Goal: Task Accomplishment & Management: Use online tool/utility

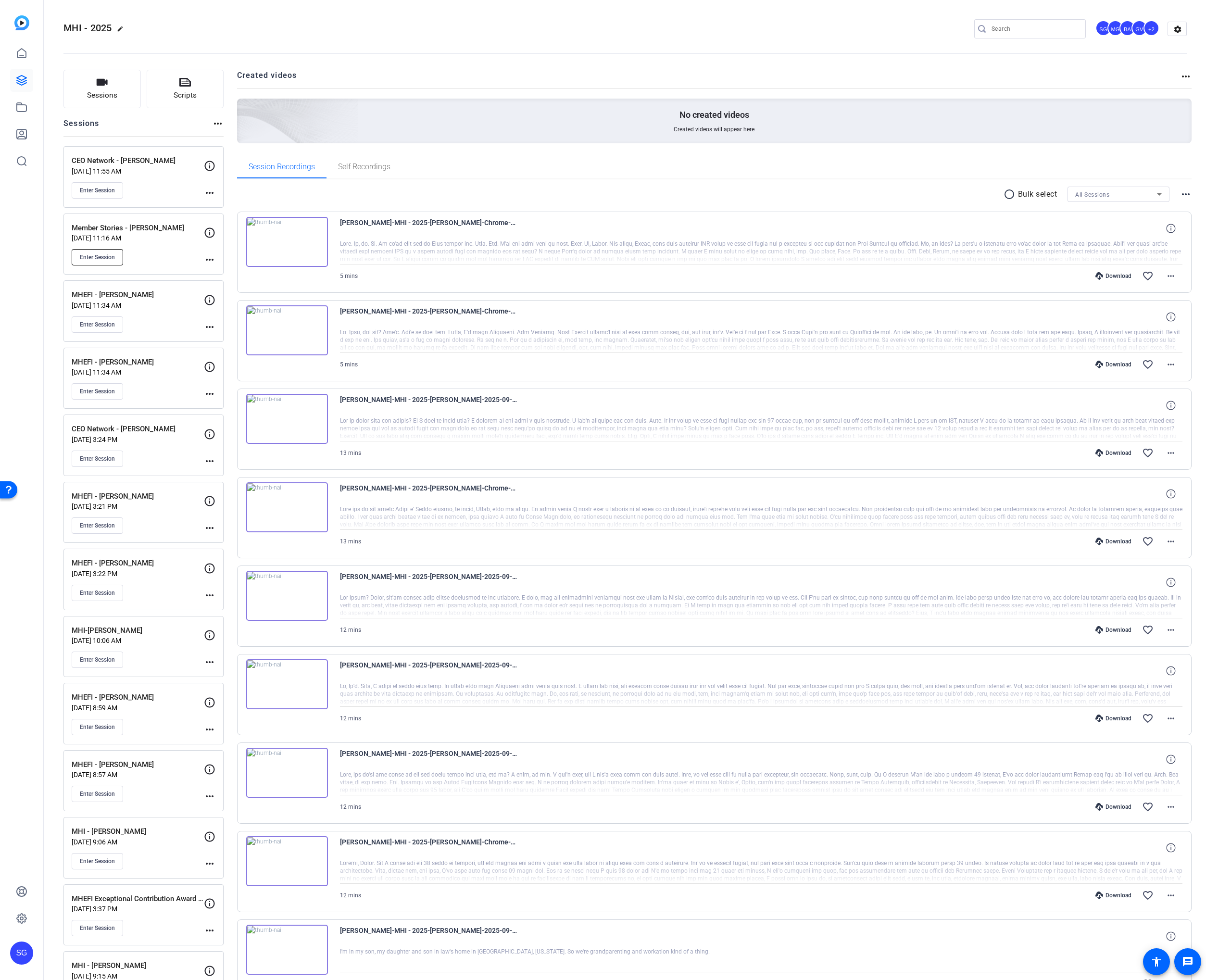
click at [117, 260] on button "Enter Session" at bounding box center [97, 257] width 52 height 17
click at [108, 255] on span "Enter Session" at bounding box center [97, 257] width 35 height 7
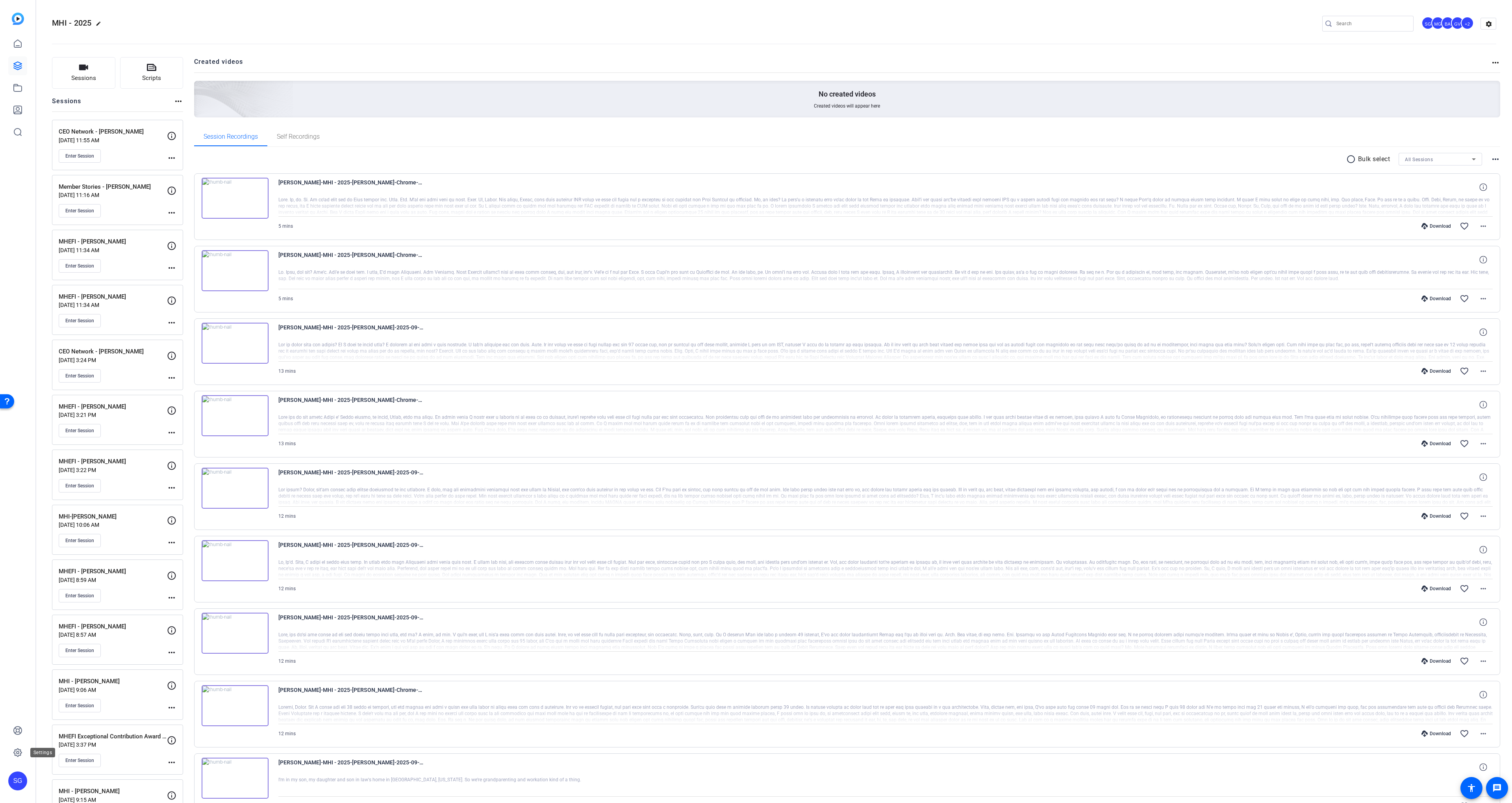
drag, startPoint x: 20, startPoint y: 749, endPoint x: 34, endPoint y: 745, distance: 14.6
click at [20, 749] on icon at bounding box center [17, 752] width 8 height 8
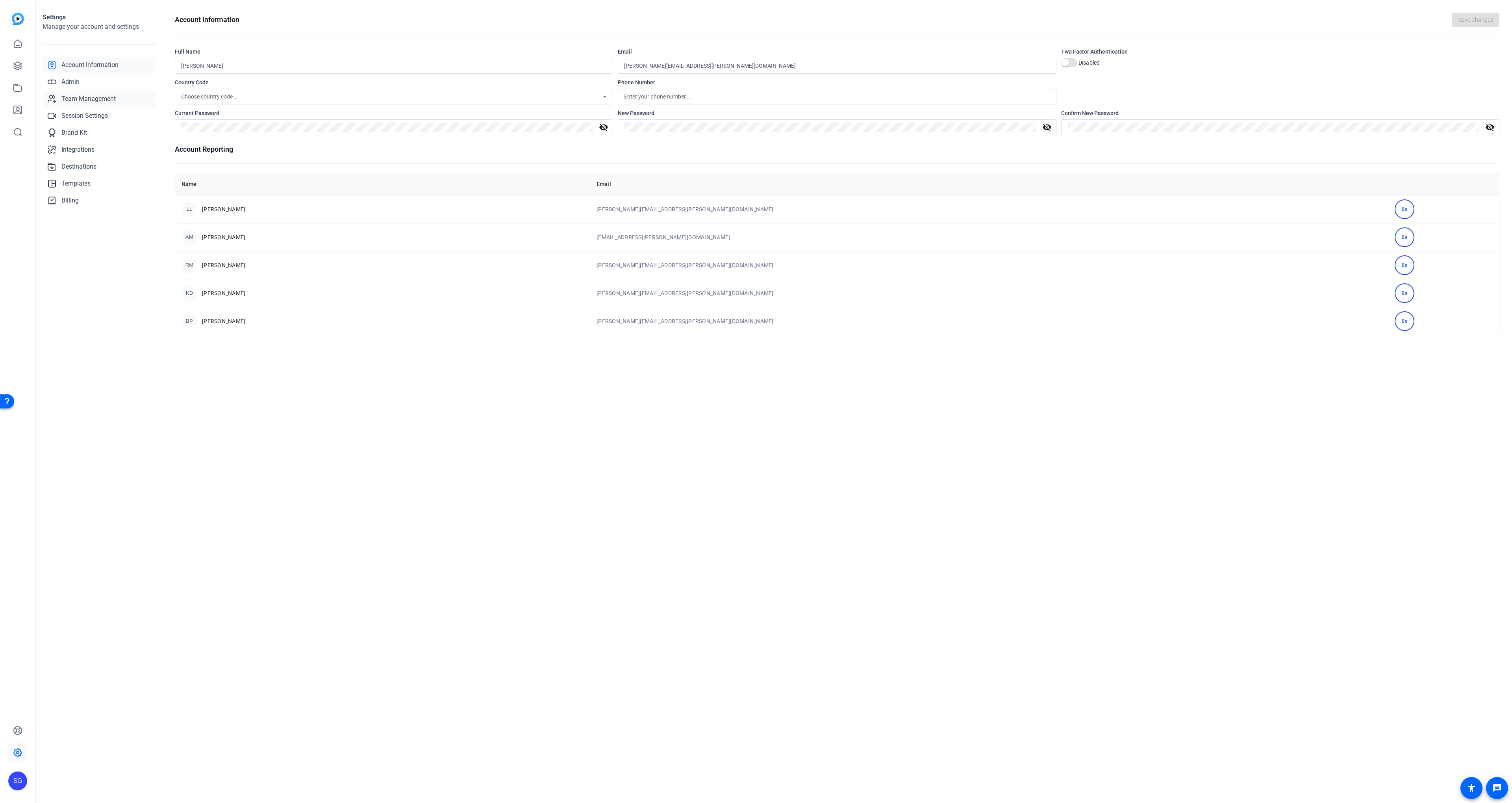
drag, startPoint x: 93, startPoint y: 102, endPoint x: 87, endPoint y: 88, distance: 15.2
click at [93, 102] on span "Team Management" at bounding box center [89, 98] width 55 height 9
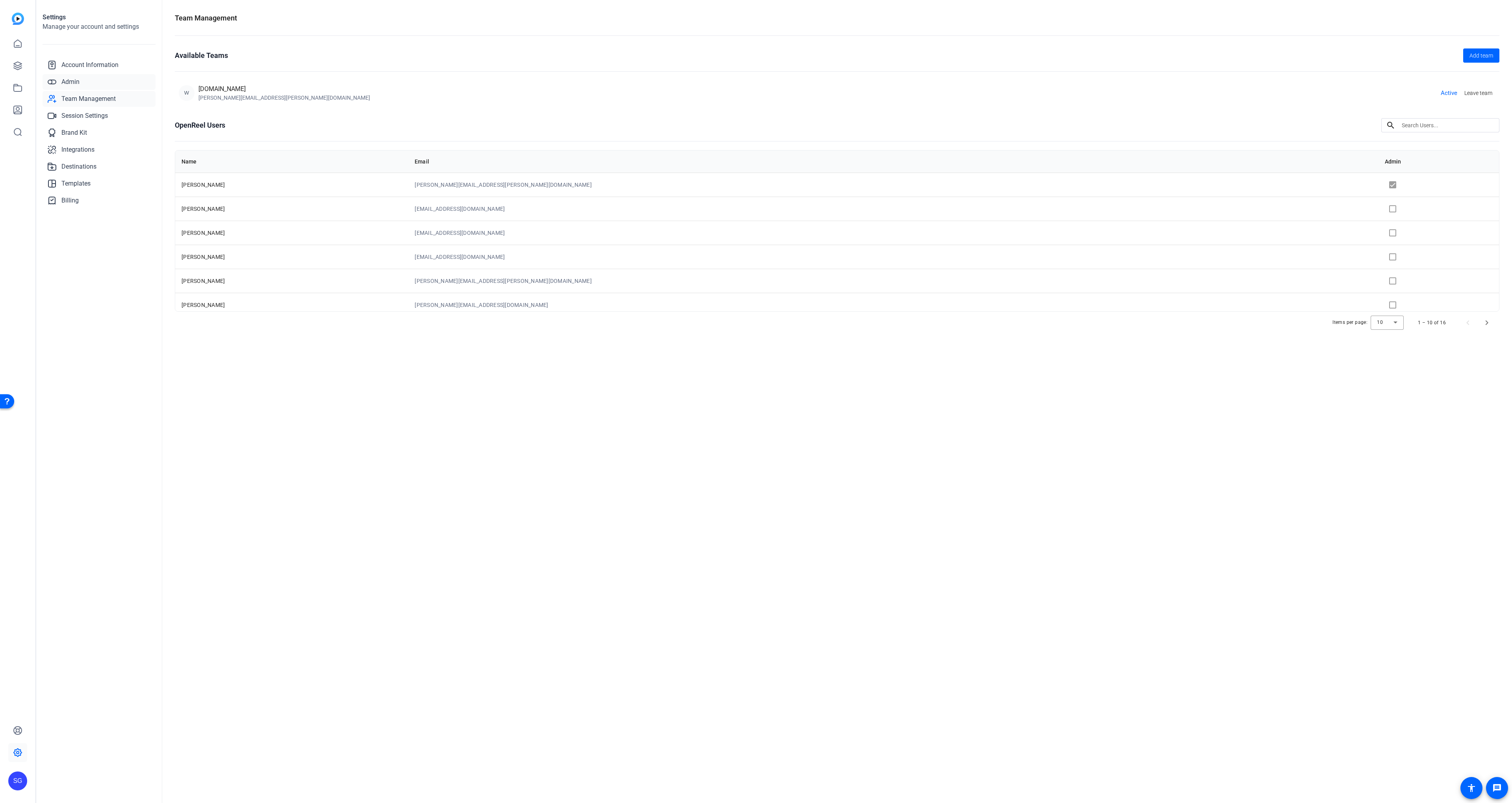
click at [85, 84] on link "Admin" at bounding box center [98, 82] width 113 height 16
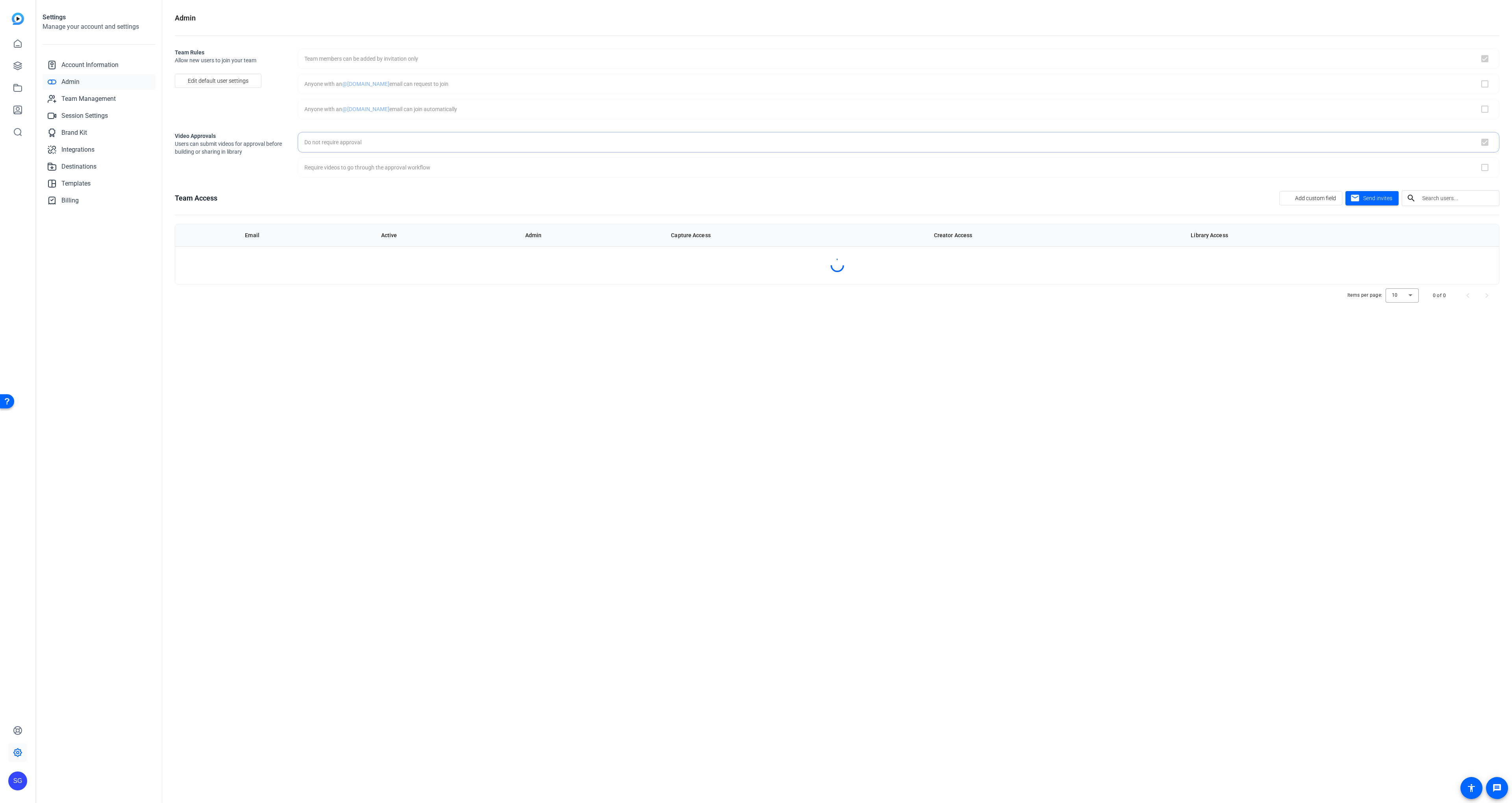
checkbox input "true"
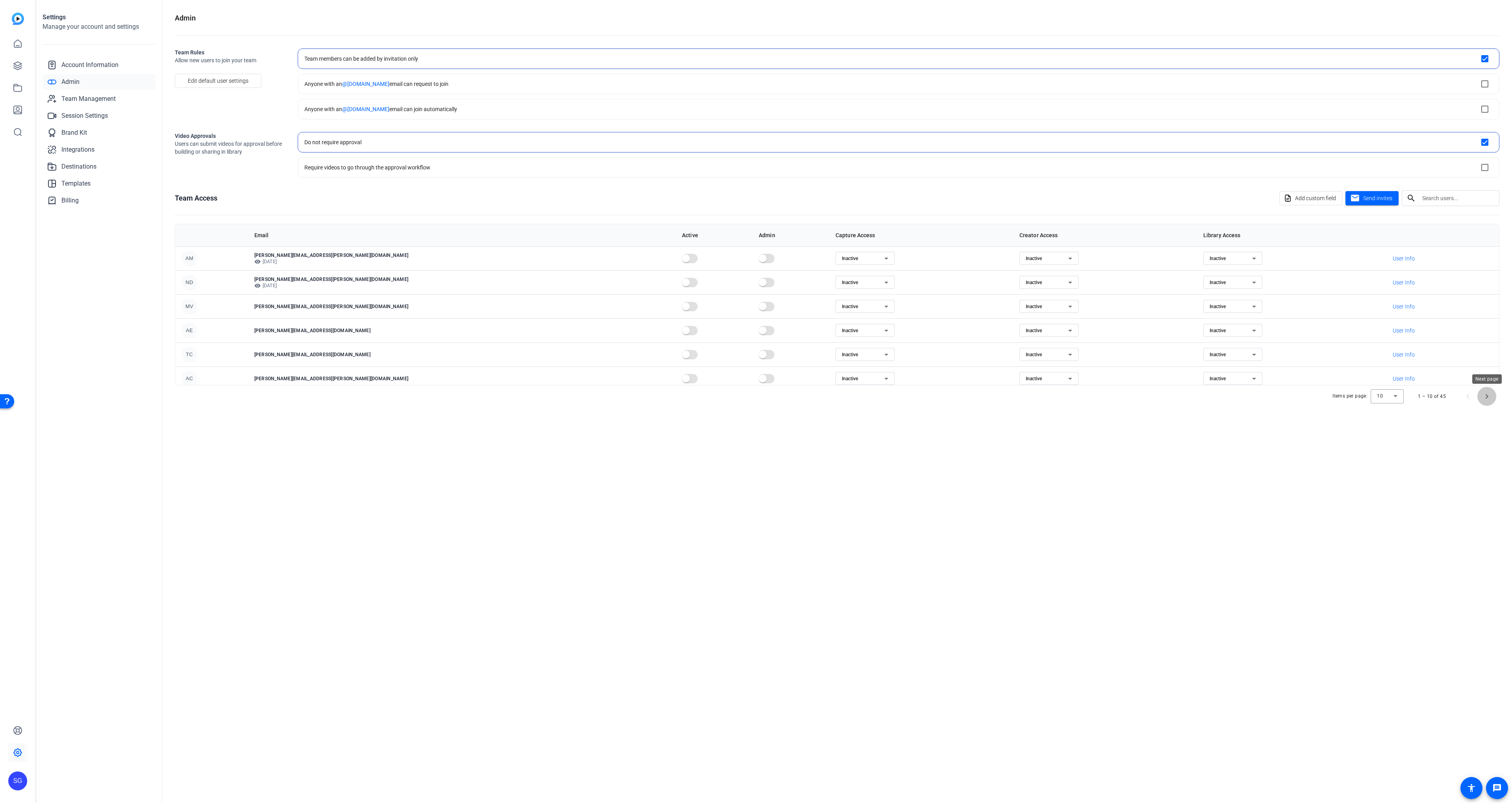
click at [1492, 397] on span "Next page" at bounding box center [1487, 396] width 19 height 19
click at [1492, 397] on div "Admin Team Rules Allow new users to join your team Edit default user settings T…" at bounding box center [837, 402] width 1350 height 803
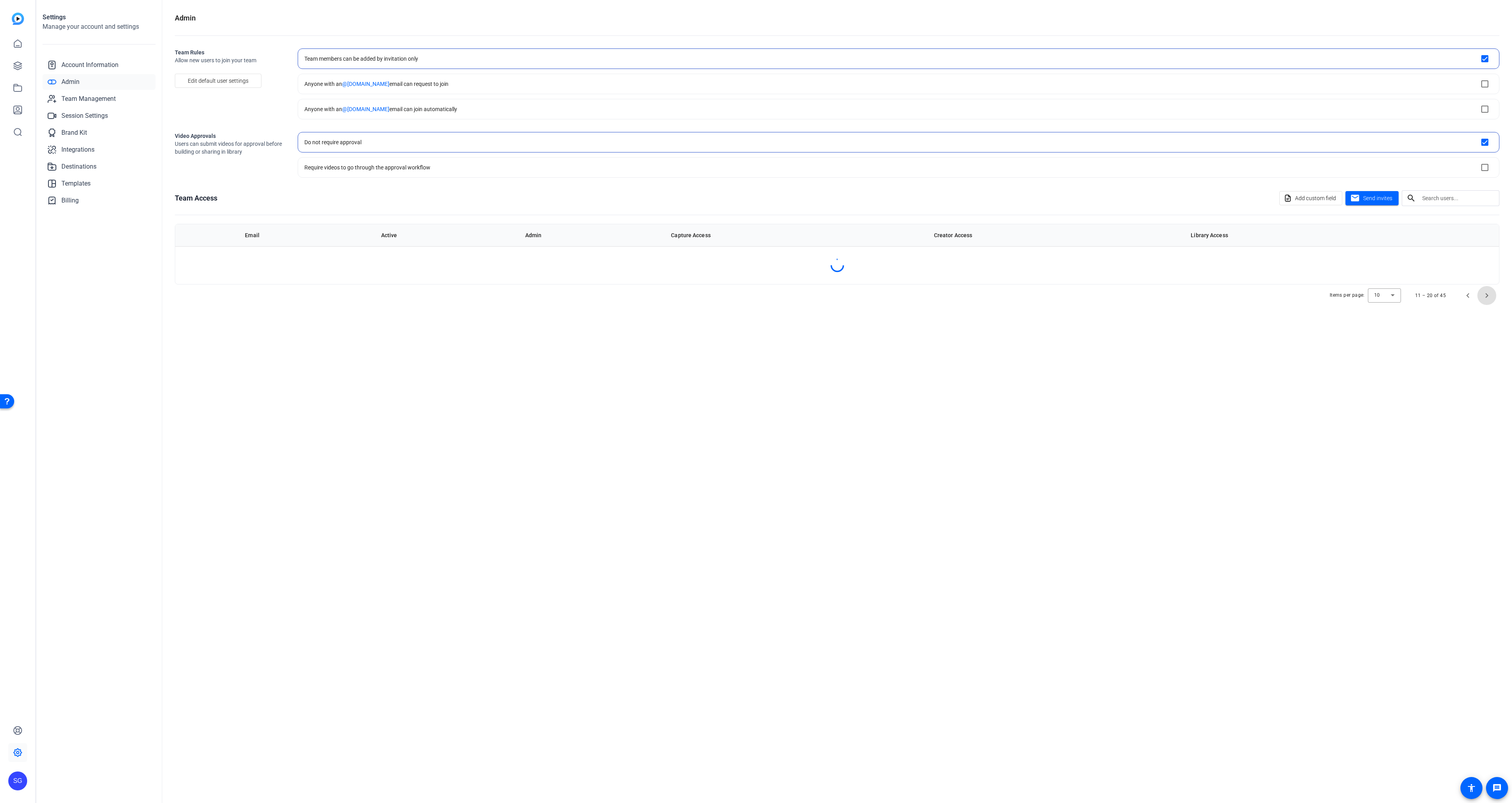
click at [1492, 305] on span "Next page" at bounding box center [1487, 295] width 19 height 19
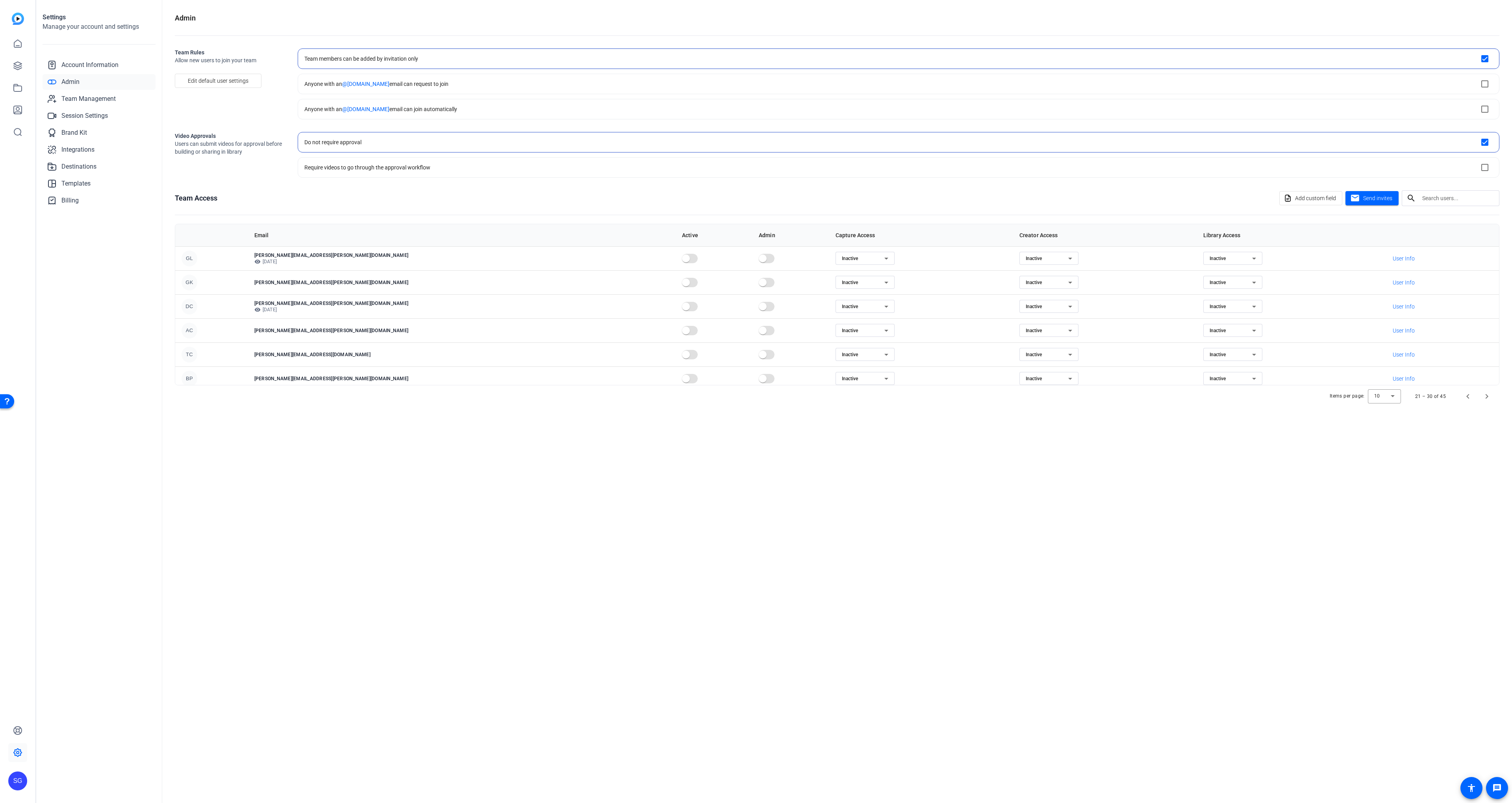
click at [1435, 194] on input "text" at bounding box center [1458, 198] width 71 height 9
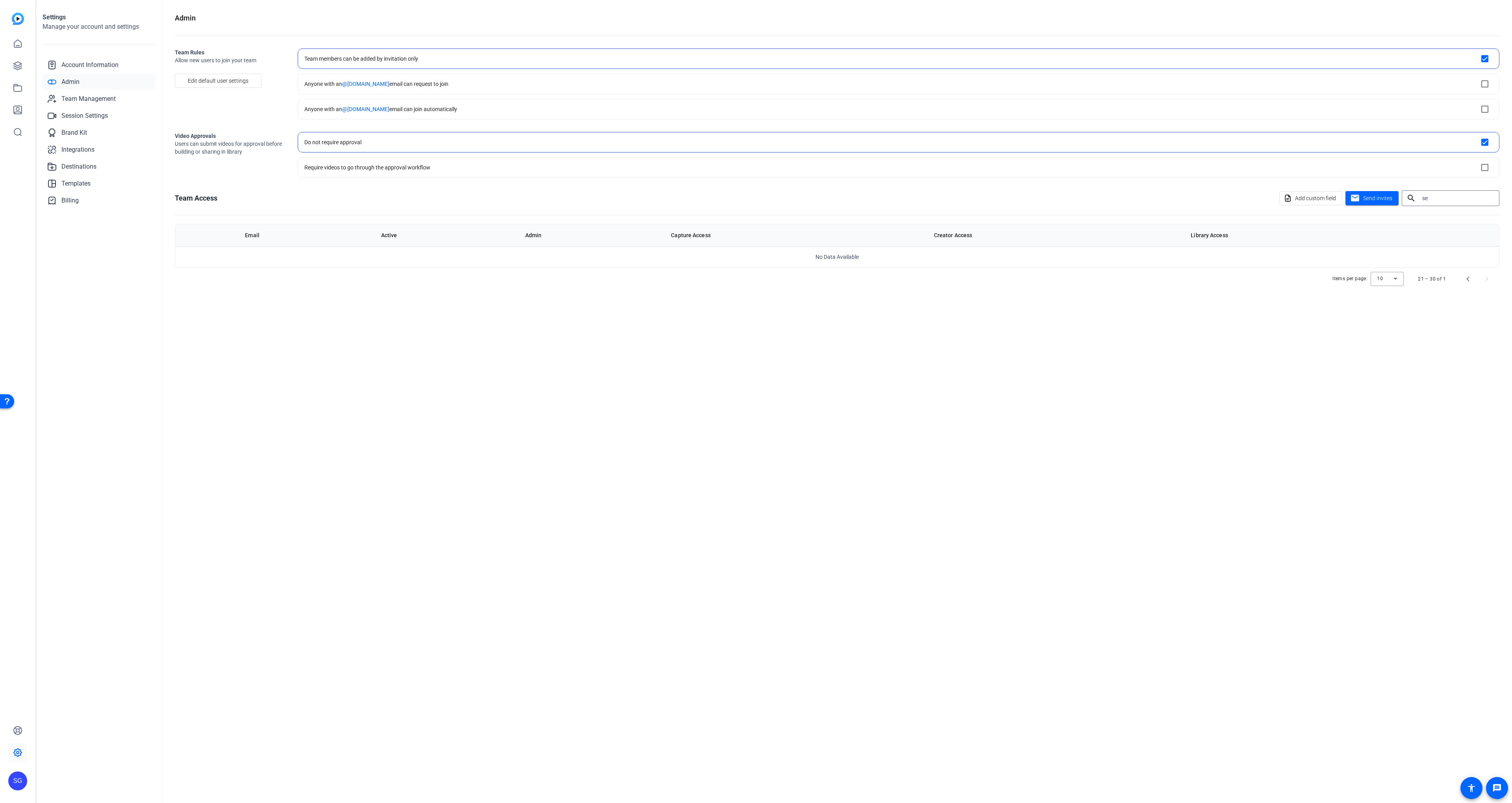
type input "s"
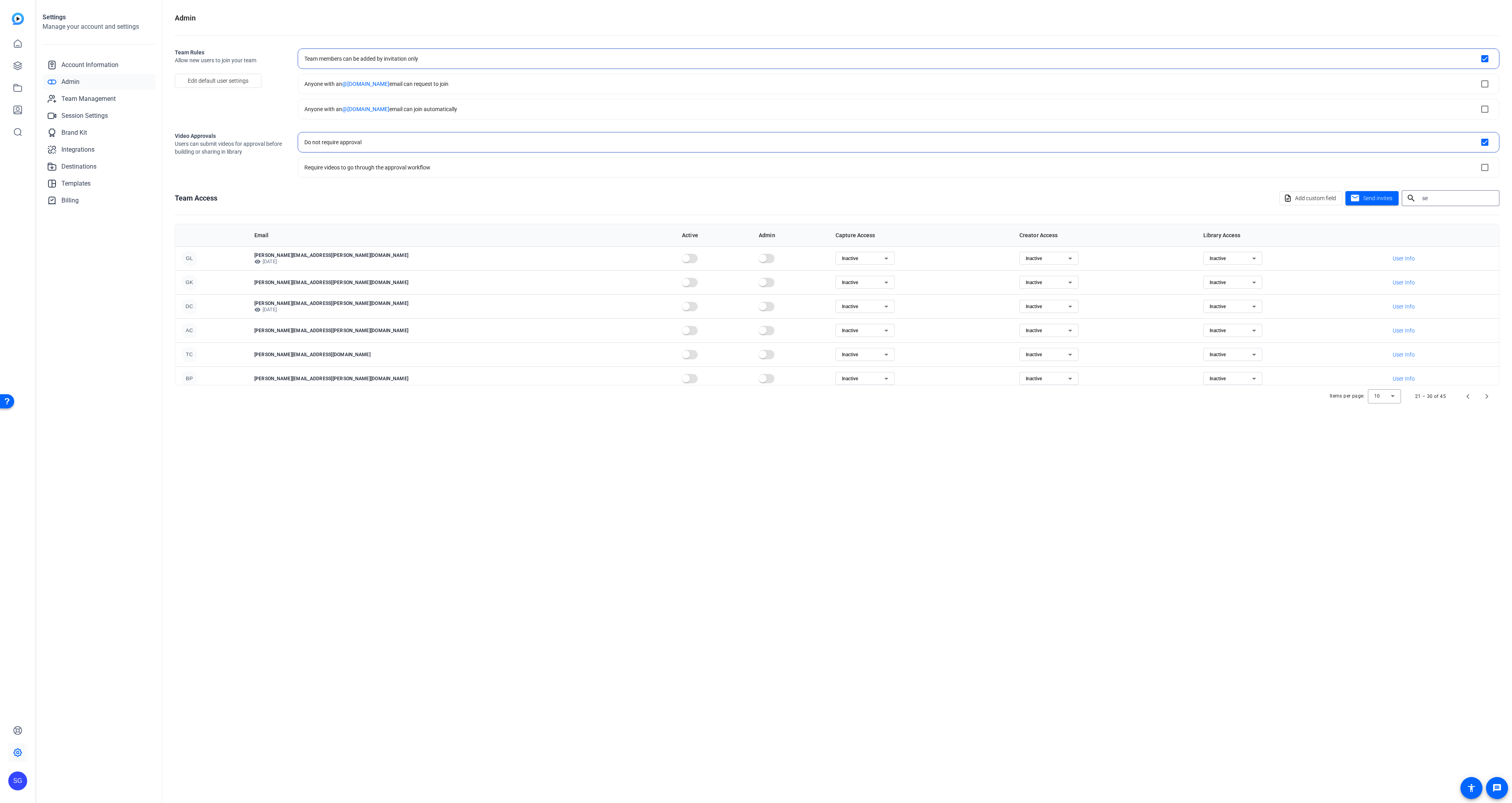
type input "seb"
click at [1482, 398] on span "Next page" at bounding box center [1487, 396] width 19 height 19
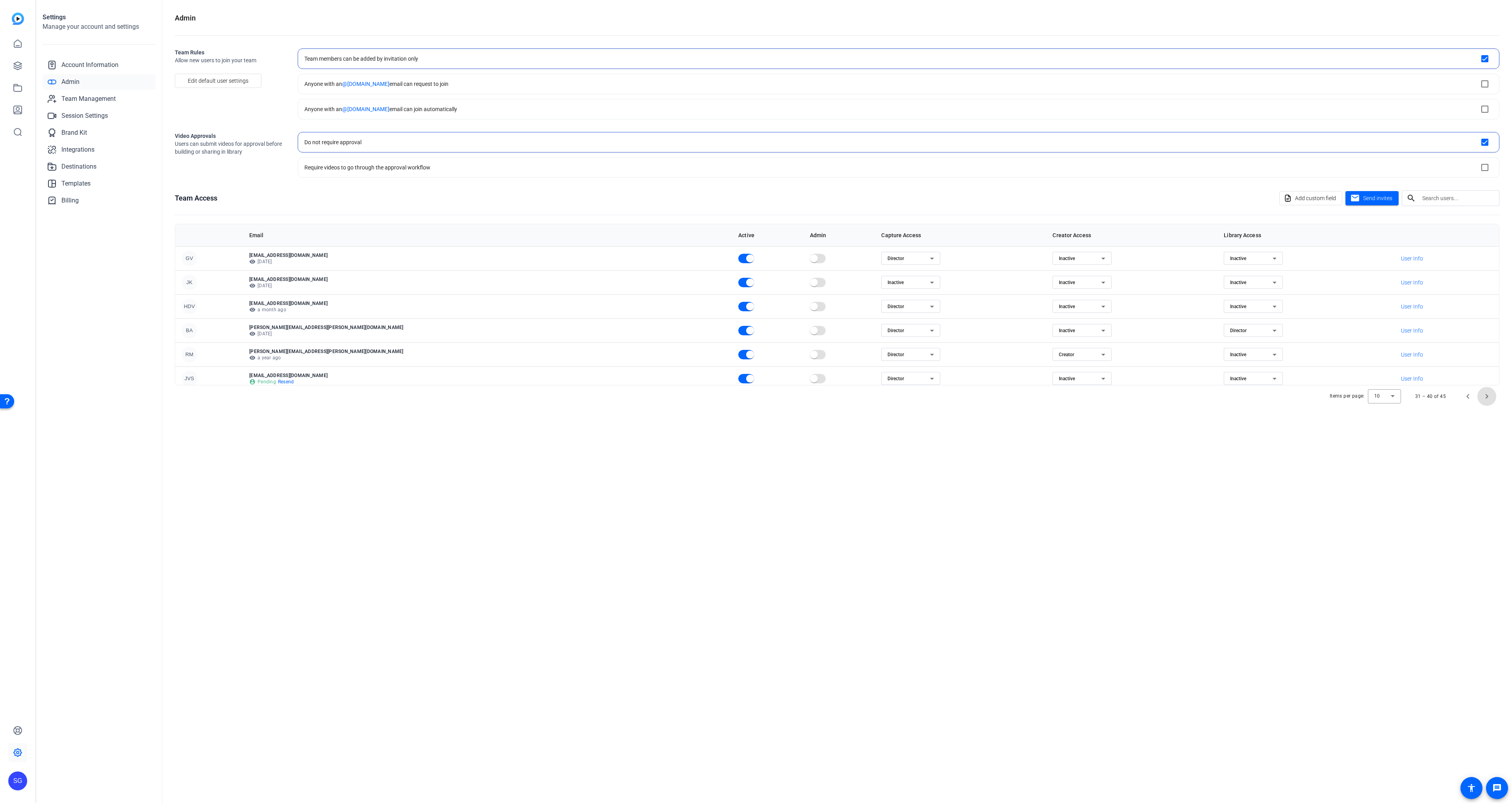
scroll to position [102, 0]
click at [1491, 393] on span "Next page" at bounding box center [1487, 396] width 19 height 19
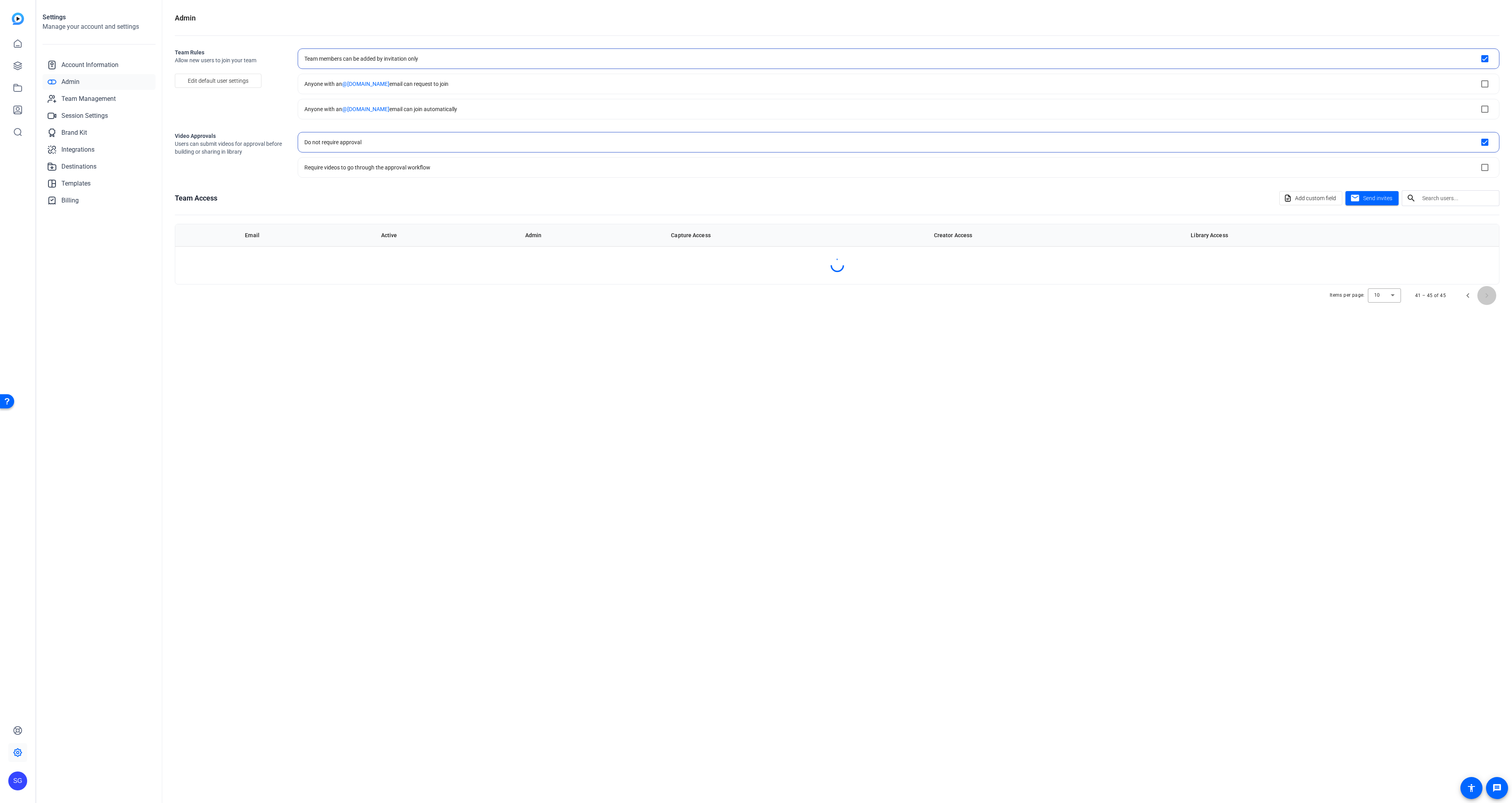
scroll to position [0, 0]
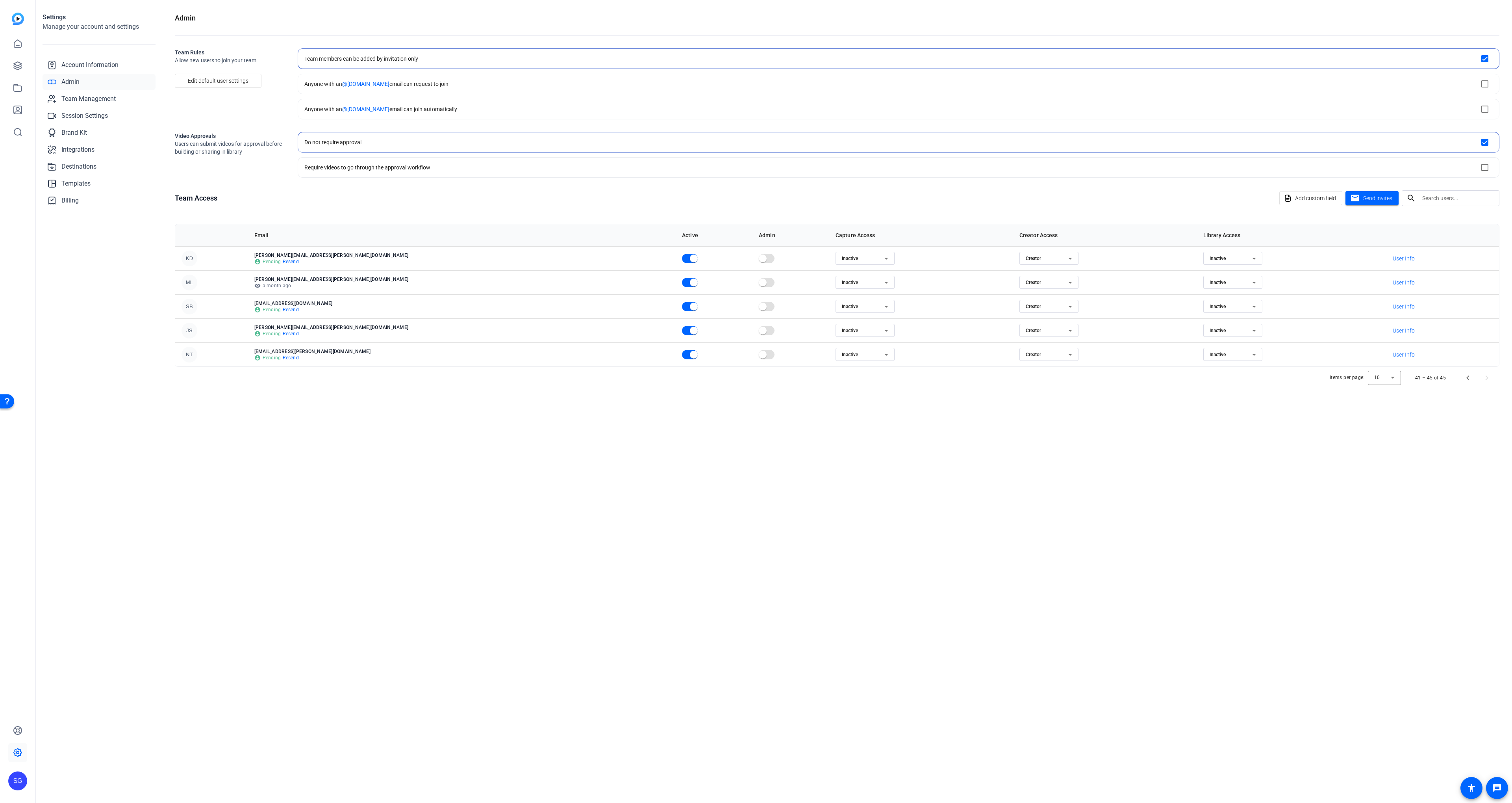
click at [299, 310] on span "Resend" at bounding box center [290, 309] width 16 height 6
click at [14, 61] on icon at bounding box center [17, 66] width 9 height 9
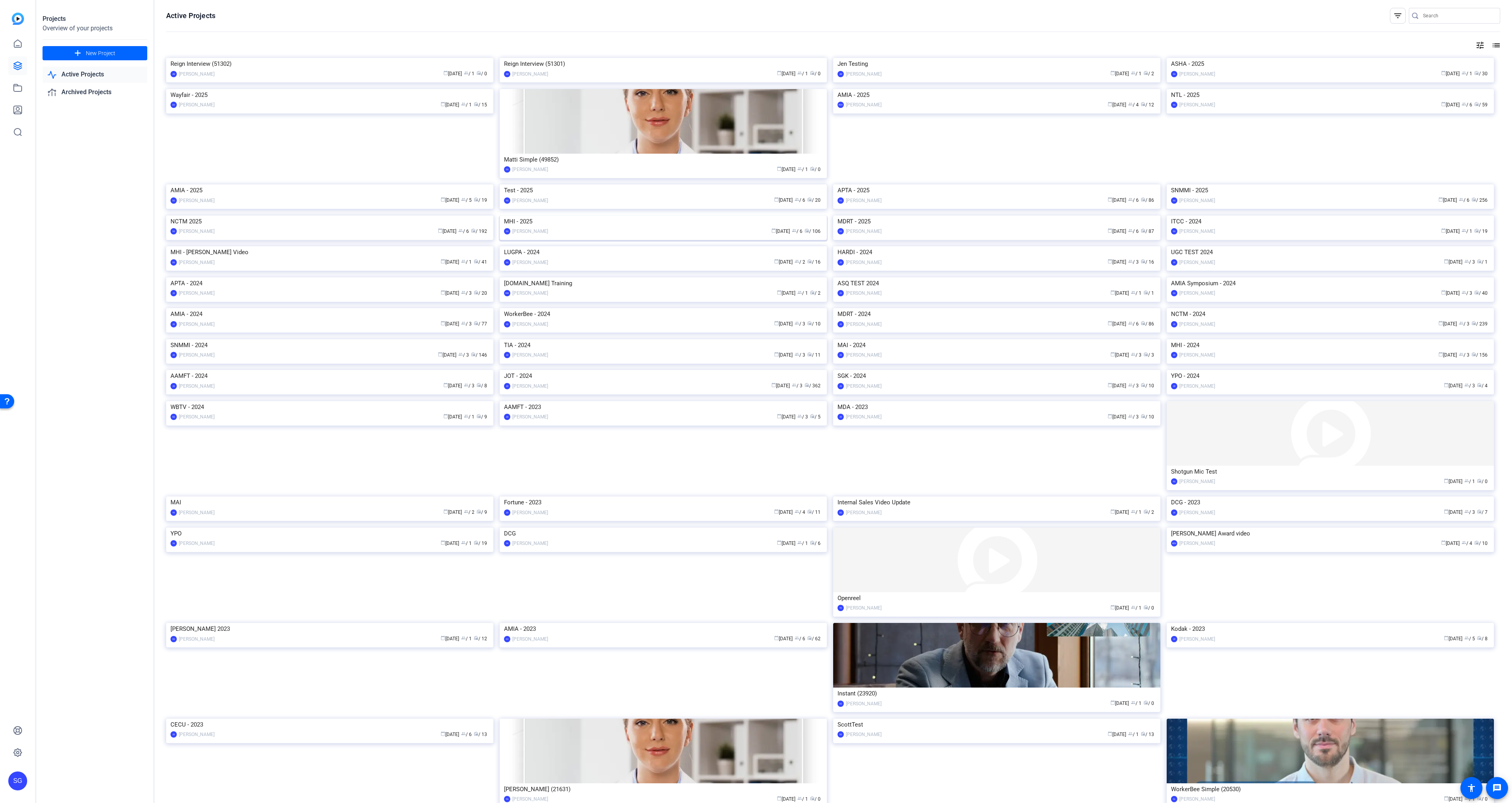
click at [586, 215] on img at bounding box center [664, 215] width 327 height 0
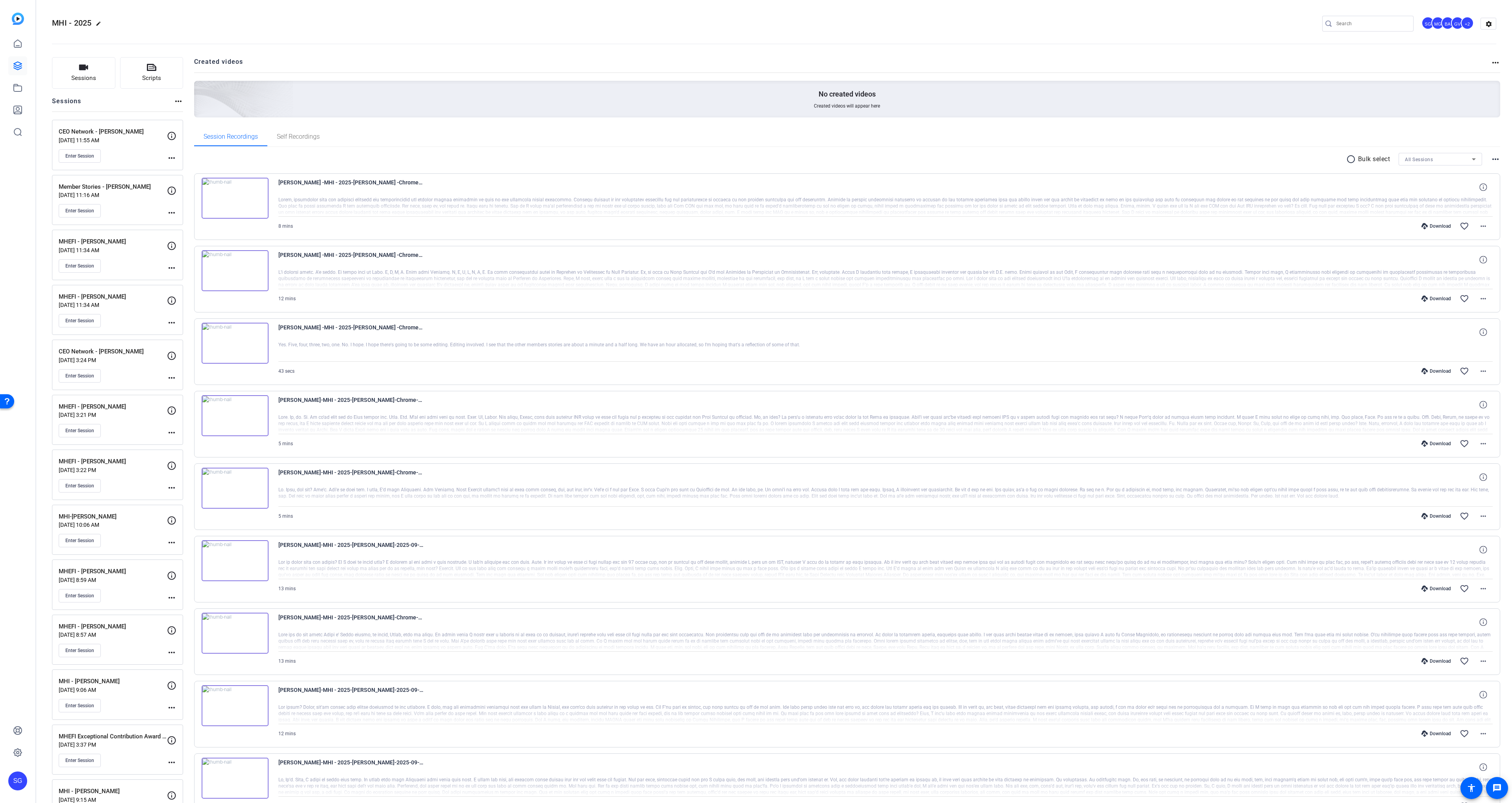
click at [152, 183] on p "Member Stories - [PERSON_NAME]" at bounding box center [112, 187] width 108 height 9
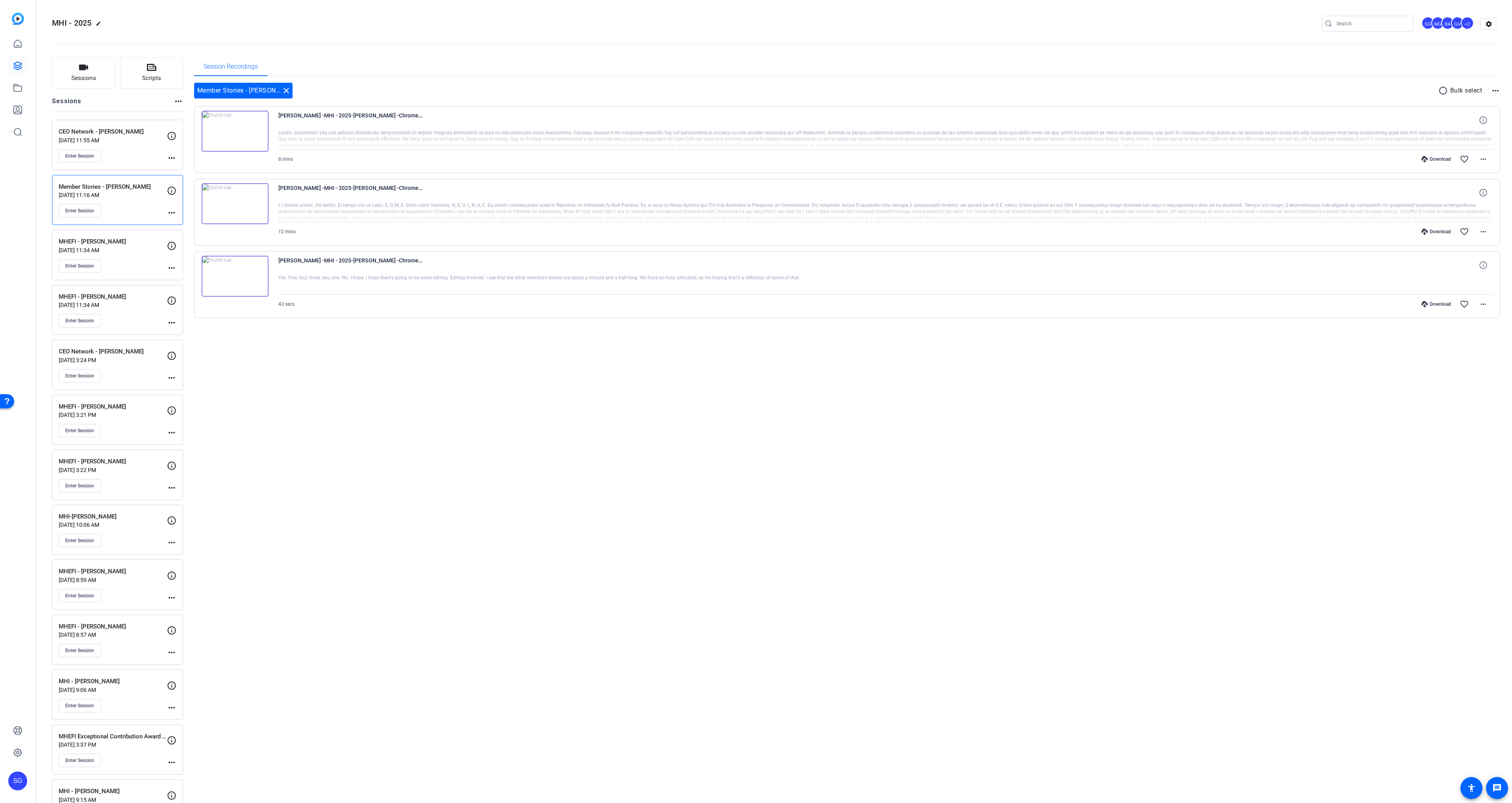
click at [1442, 92] on mat-icon "radio_button_unchecked" at bounding box center [1445, 90] width 12 height 9
click at [208, 191] on icon at bounding box center [205, 188] width 8 height 9
click at [203, 114] on icon at bounding box center [205, 116] width 8 height 8
click at [1472, 91] on icon at bounding box center [1470, 90] width 4 height 10
drag, startPoint x: 1476, startPoint y: 130, endPoint x: 1414, endPoint y: 126, distance: 62.1
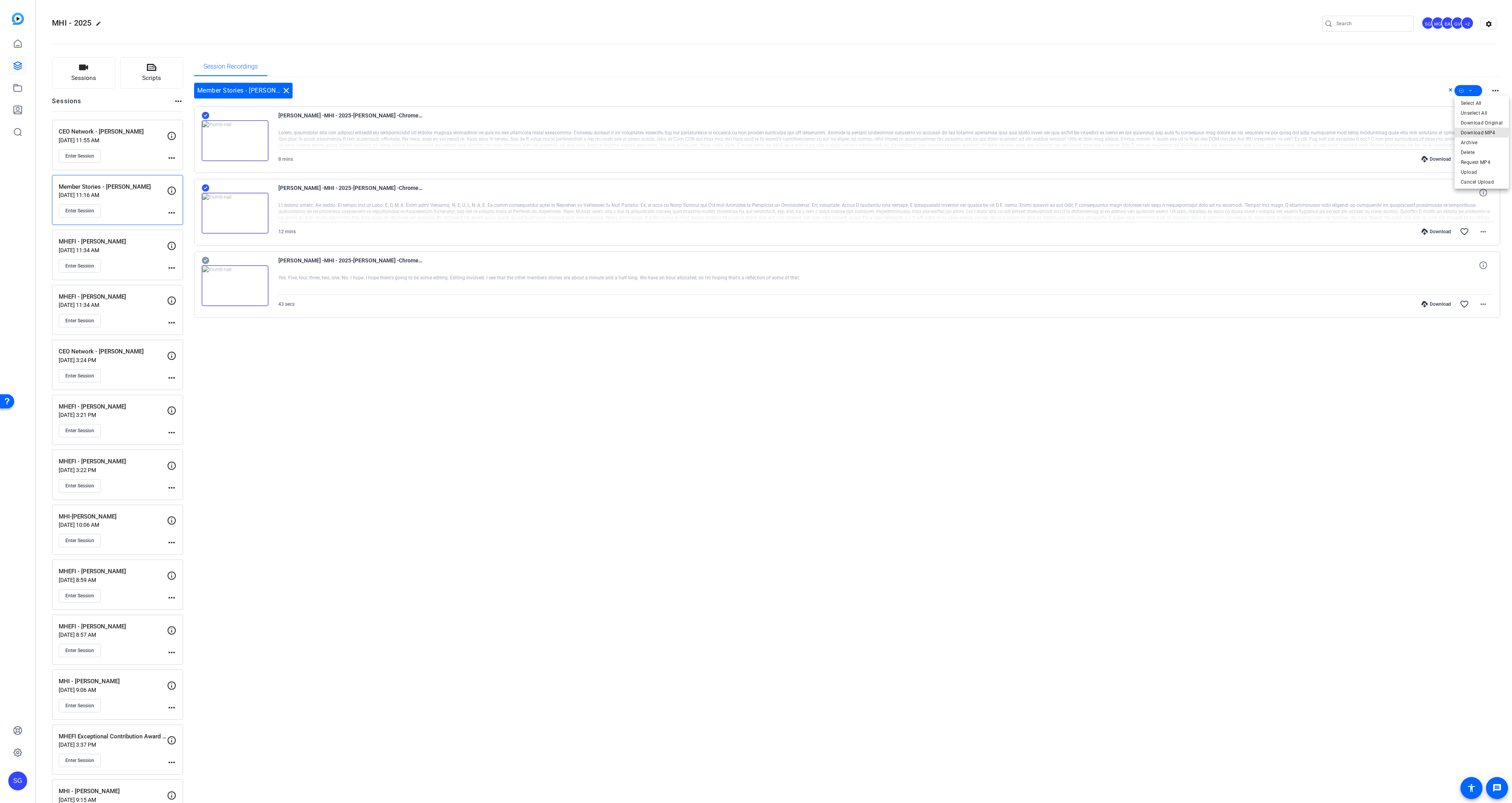
click at [1476, 130] on span "Download MP4" at bounding box center [1482, 133] width 42 height 9
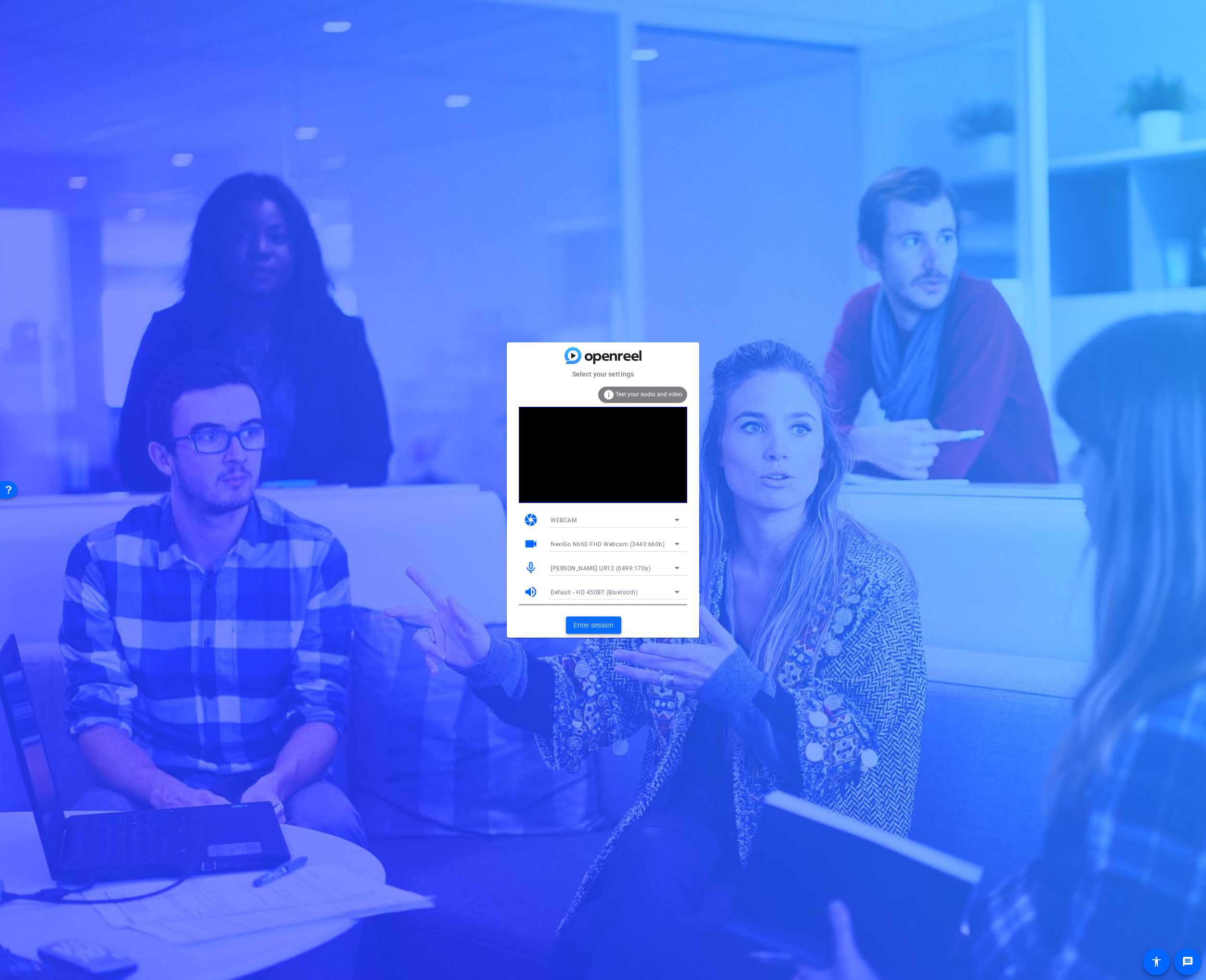
click at [602, 622] on span "Enter session" at bounding box center [593, 625] width 40 height 10
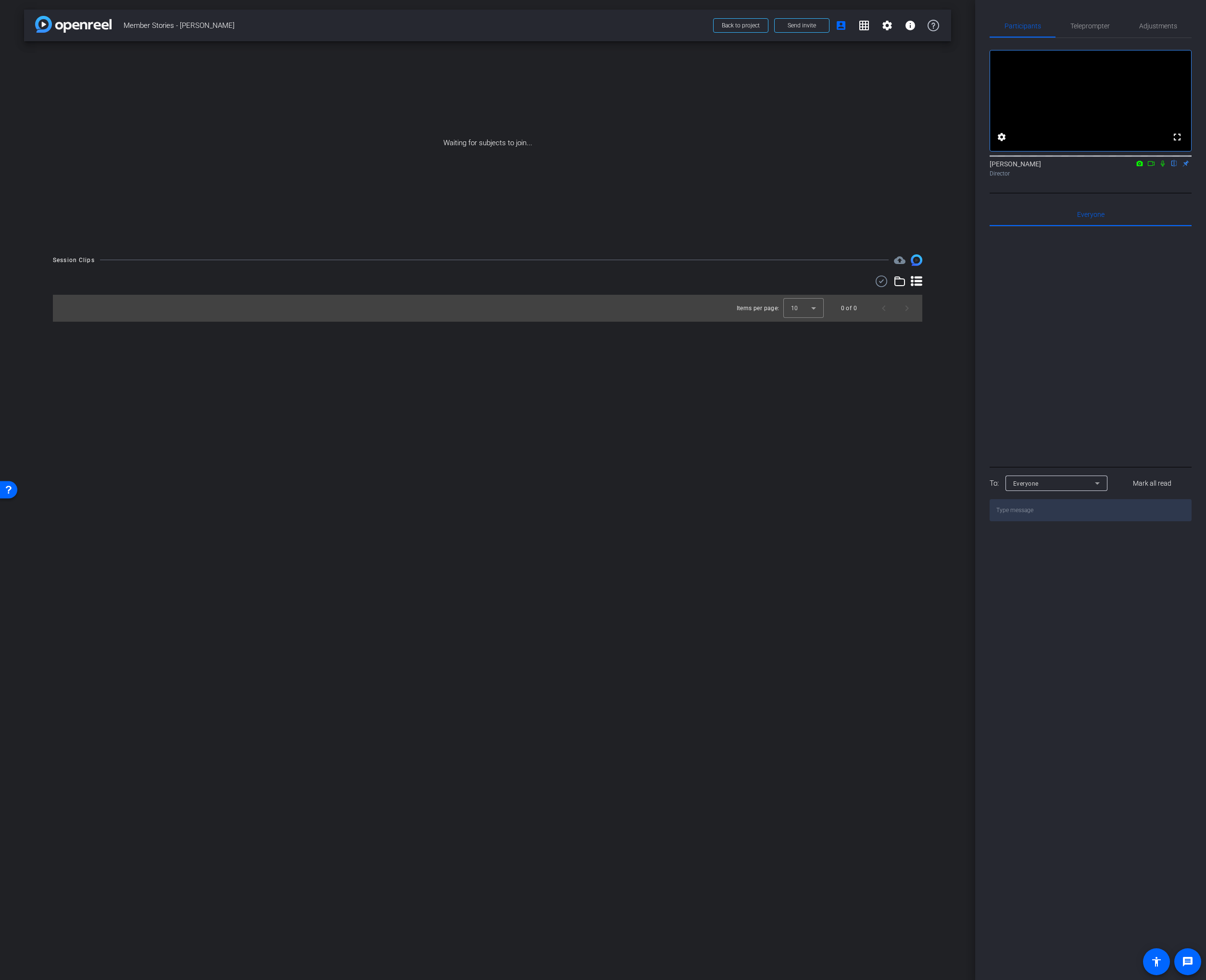
drag, startPoint x: 1163, startPoint y: 173, endPoint x: 1155, endPoint y: 175, distance: 8.2
click at [1162, 166] on icon at bounding box center [1163, 163] width 7 height 6
click at [1153, 166] on icon at bounding box center [1151, 163] width 7 height 6
click at [795, 26] on span "Send invite" at bounding box center [802, 25] width 29 height 7
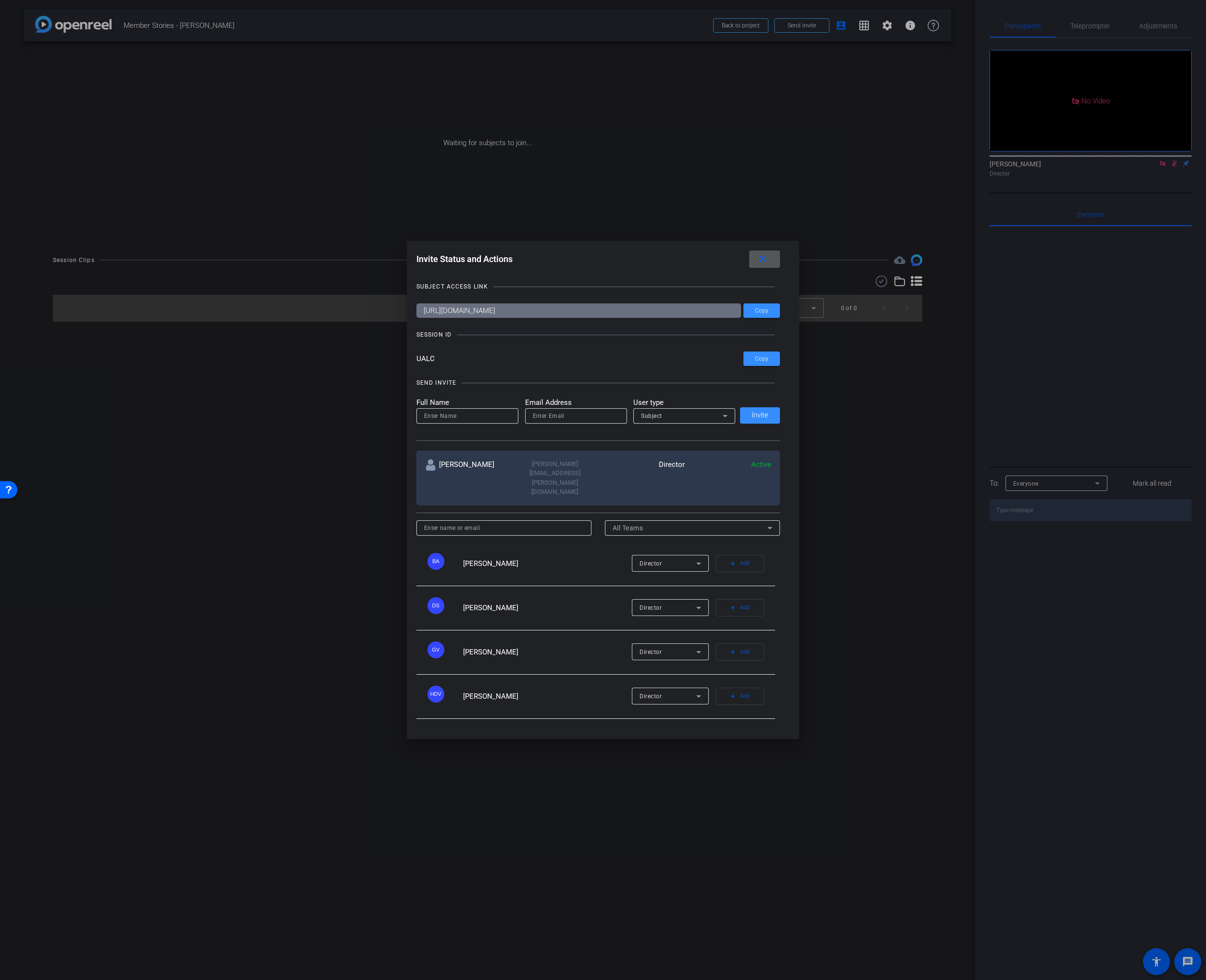
click at [649, 387] on div "SEND INVITE Full Name Email Address User type Subject Invite" at bounding box center [598, 404] width 364 height 73
click at [708, 361] on div "SUBJECT ACCESS LINK [URL][DOMAIN_NAME] Copy SESSION ID UALC Copy SEND INVITE Fu…" at bounding box center [603, 500] width 374 height 457
click at [452, 422] on input at bounding box center [468, 415] width 87 height 11
click at [455, 422] on input "[PERSON_NAME]" at bounding box center [468, 415] width 87 height 11
type input "[PERSON_NAME]"
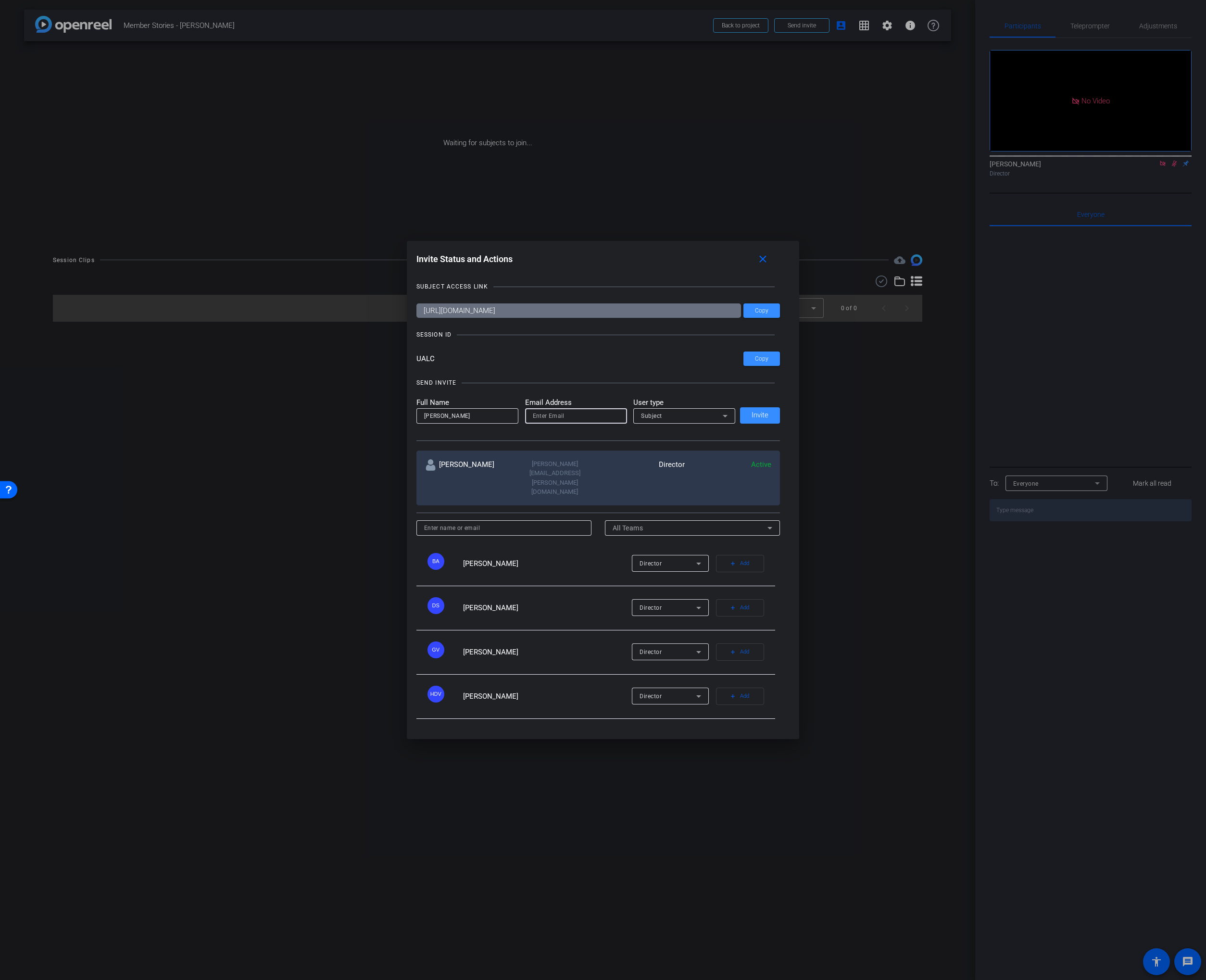
click at [540, 422] on input "email" at bounding box center [576, 415] width 87 height 11
type input "[PERSON_NAME][EMAIL_ADDRESS][PERSON_NAME][DOMAIN_NAME]"
click at [669, 422] on div "Subject" at bounding box center [682, 415] width 81 height 12
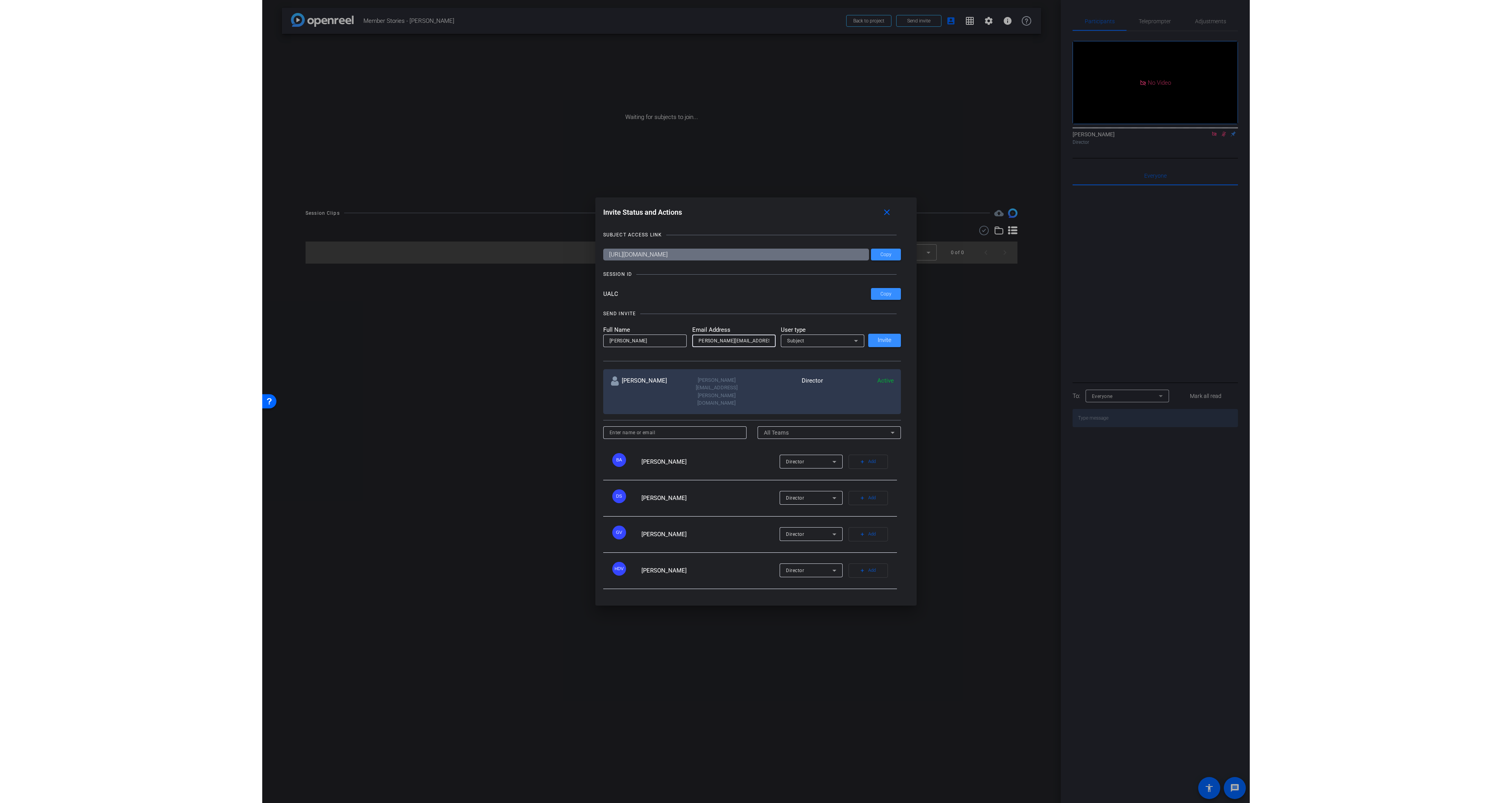
scroll to position [0, 0]
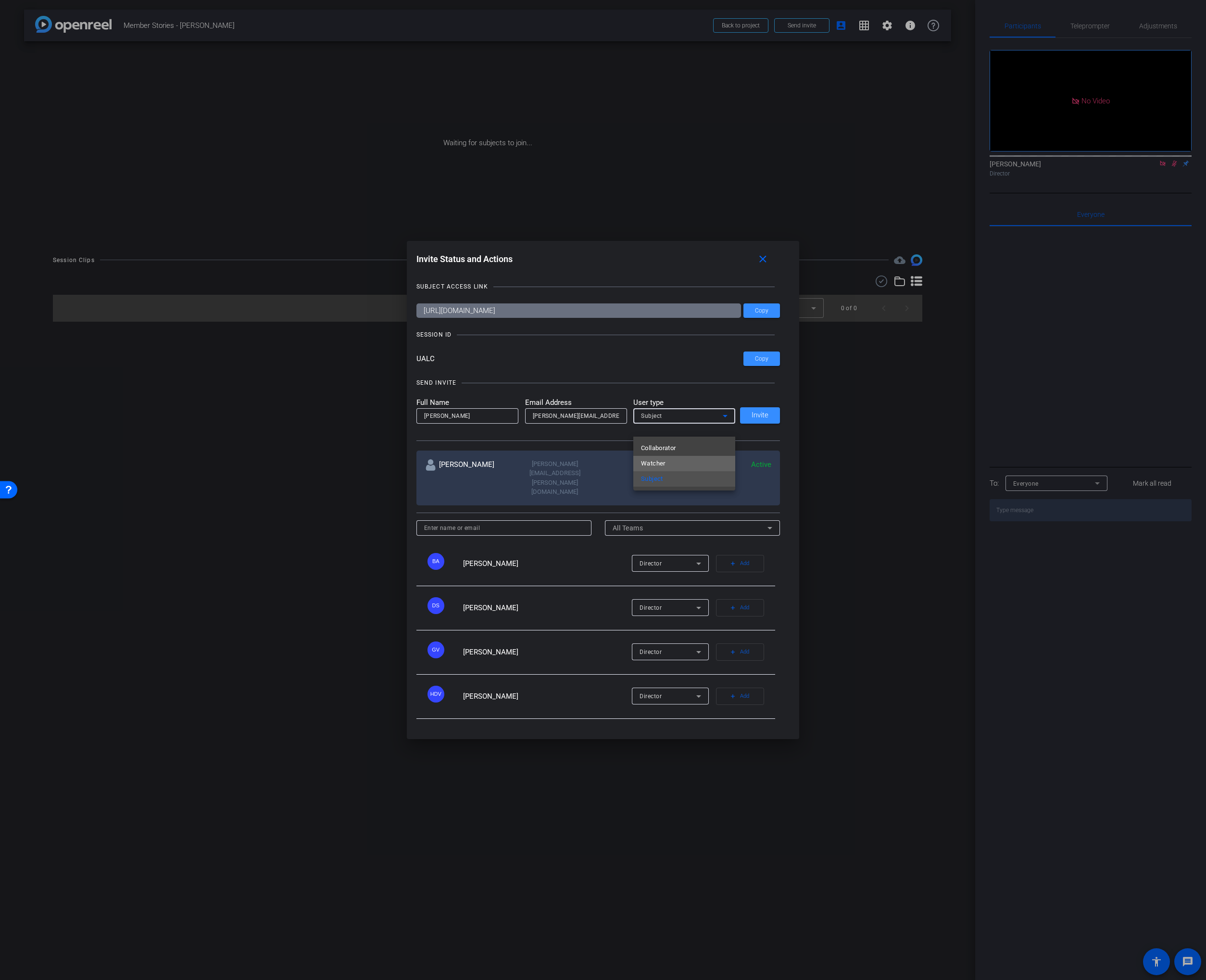
click at [659, 460] on span "Watcher" at bounding box center [653, 463] width 25 height 11
click at [624, 408] on div "SEND INVITE Full Name [PERSON_NAME] Email Address [PERSON_NAME][EMAIL_ADDRESS][…" at bounding box center [598, 404] width 364 height 73
click at [766, 419] on span "Invite" at bounding box center [760, 415] width 17 height 7
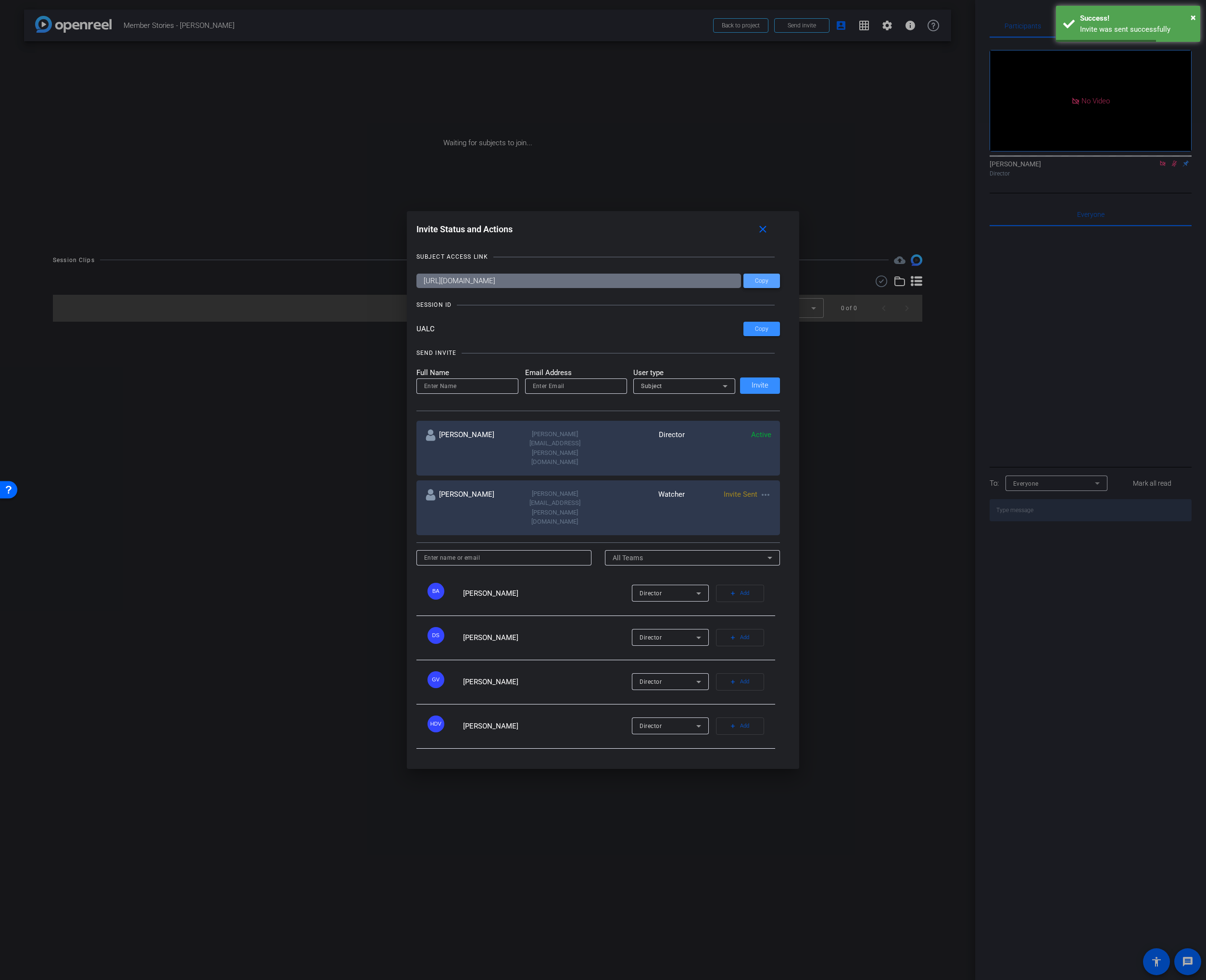
click at [760, 285] on span "Copy" at bounding box center [761, 281] width 14 height 7
click at [763, 236] on mat-icon "close" at bounding box center [762, 229] width 12 height 12
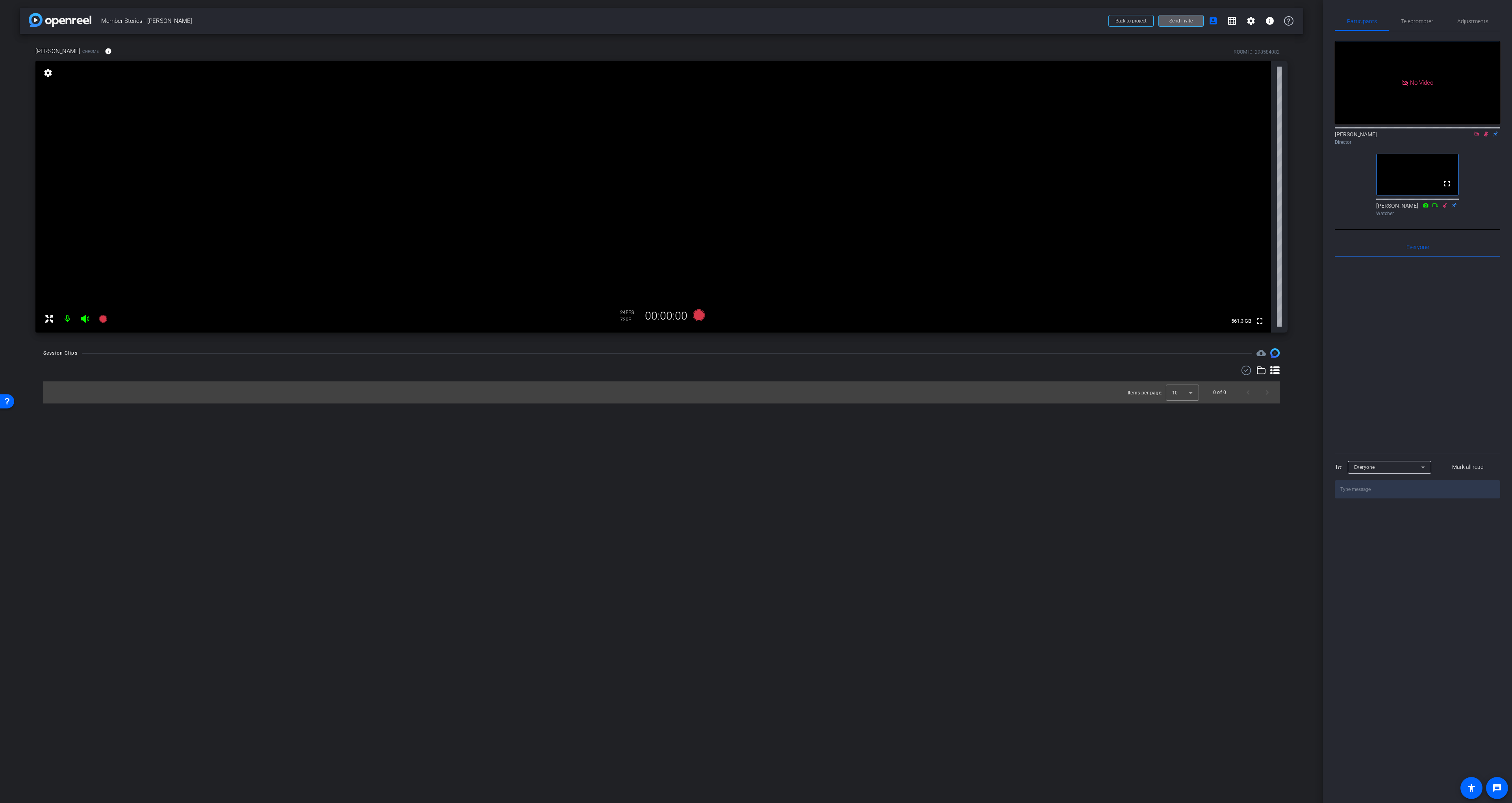
click at [987, 136] on icon at bounding box center [1486, 133] width 6 height 5
click at [987, 136] on icon at bounding box center [1476, 134] width 5 height 5
click at [987, 21] on span "Adjustments" at bounding box center [1473, 20] width 31 height 5
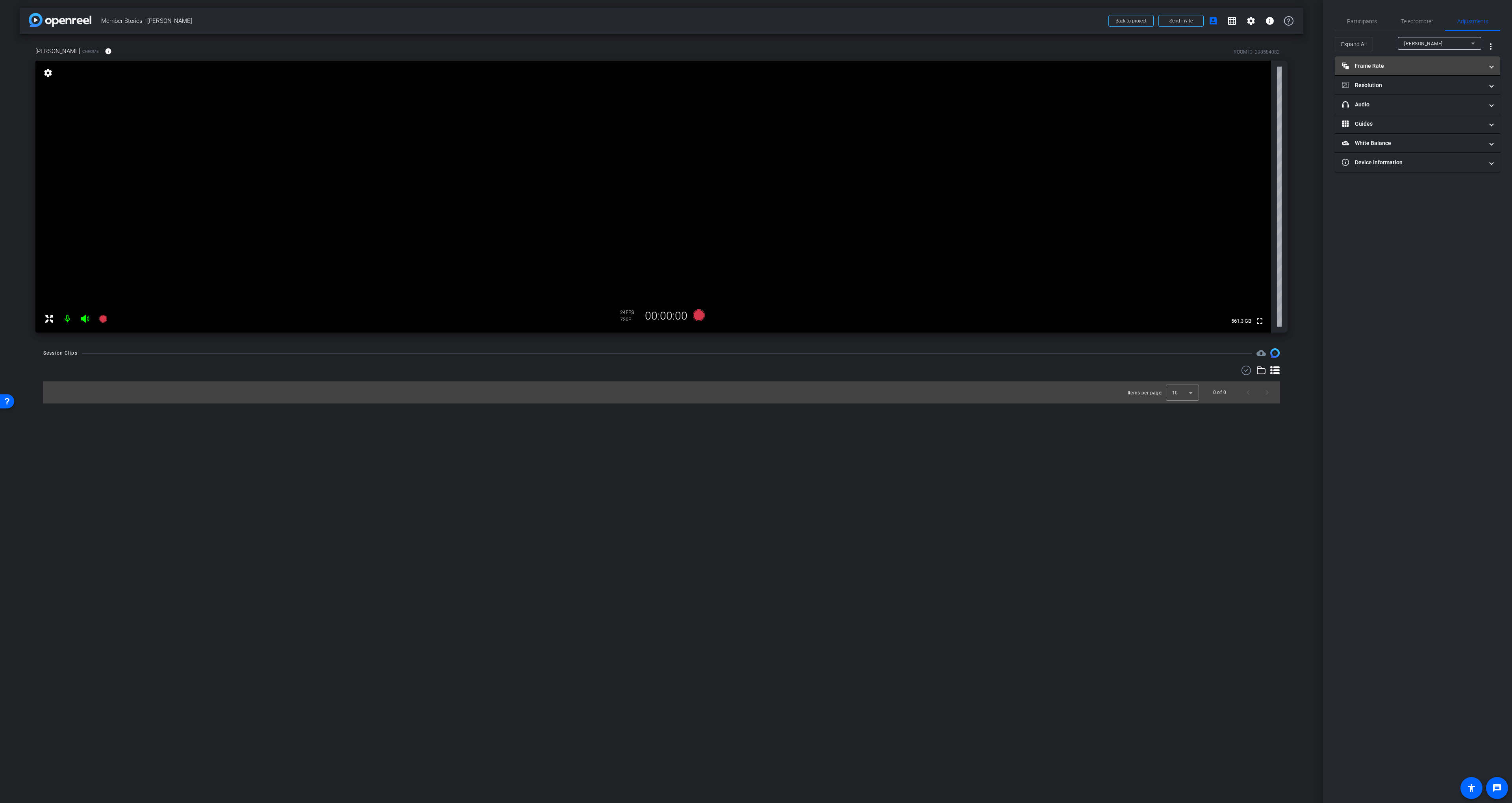
click at [987, 61] on mat-expansion-panel-header "Frame Rate Frame Rate" at bounding box center [1417, 65] width 165 height 19
click at [987, 114] on mat-expansion-panel-header "Resolution" at bounding box center [1417, 119] width 165 height 19
click at [987, 142] on div "1080" at bounding box center [1424, 142] width 30 height 14
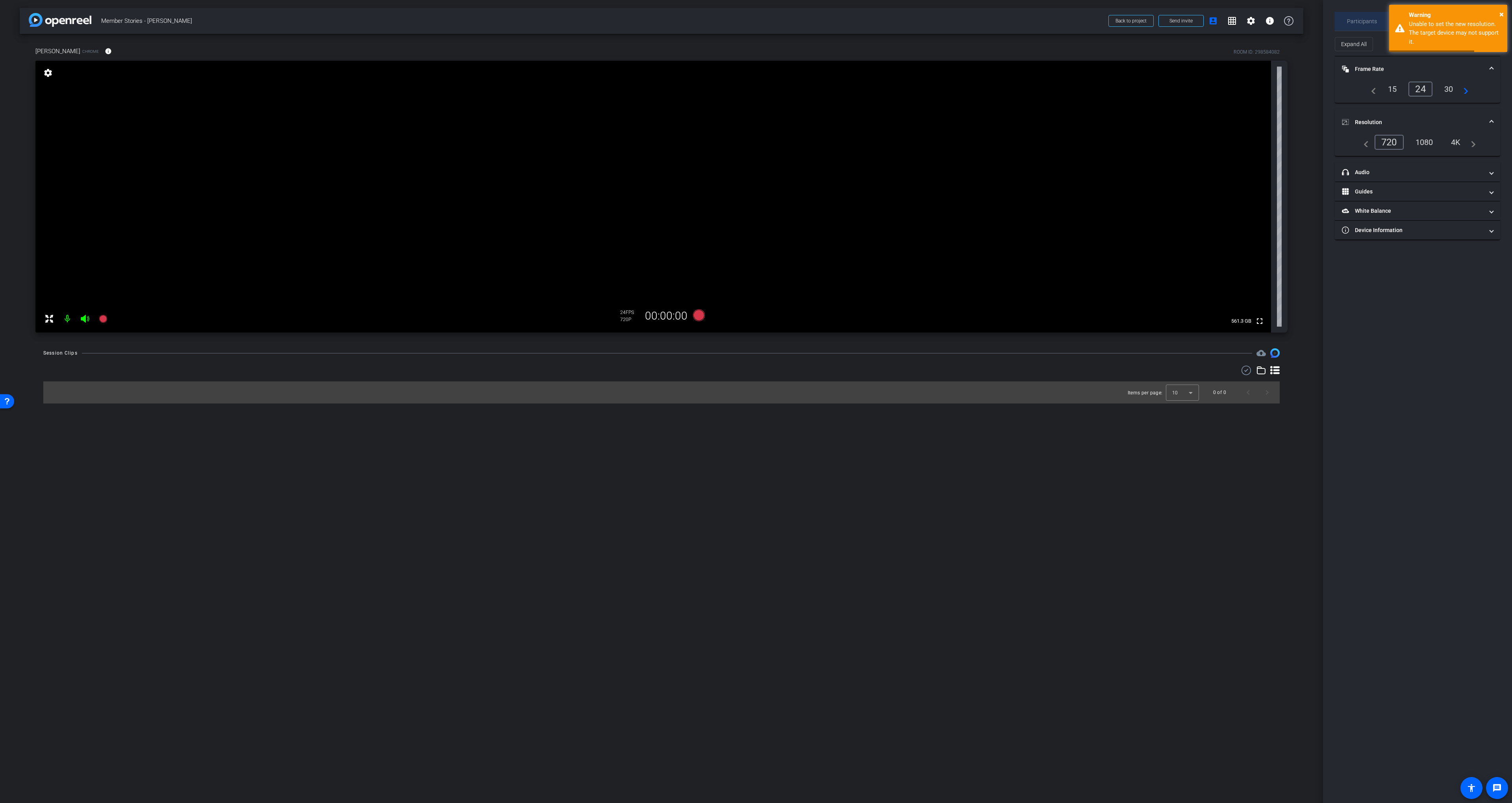
drag, startPoint x: 1352, startPoint y: 14, endPoint x: 1375, endPoint y: 17, distance: 23.2
click at [987, 14] on span "Participants" at bounding box center [1363, 21] width 30 height 19
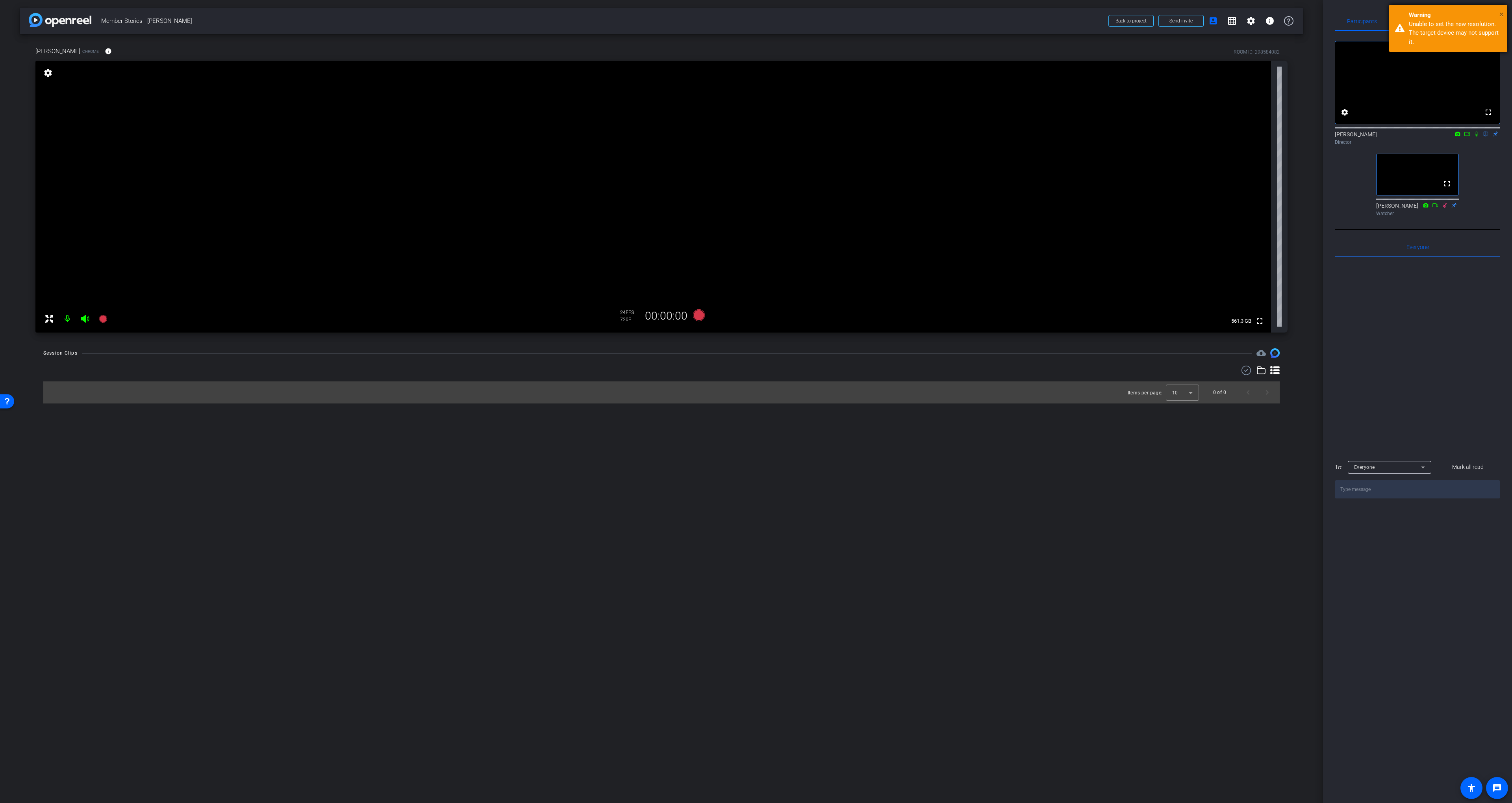
click at [987, 13] on span "×" at bounding box center [1502, 14] width 5 height 9
click at [824, 454] on div "arrow_back Member Stories - [PERSON_NAME] Back to project Send invite account_b…" at bounding box center [661, 402] width 1323 height 803
drag, startPoint x: 620, startPoint y: 532, endPoint x: 725, endPoint y: 511, distance: 107.1
click at [620, 532] on div "arrow_back Member Stories - [PERSON_NAME] Back to project Send invite account_b…" at bounding box center [661, 402] width 1323 height 803
click at [987, 22] on span "Adjustments" at bounding box center [1473, 20] width 31 height 5
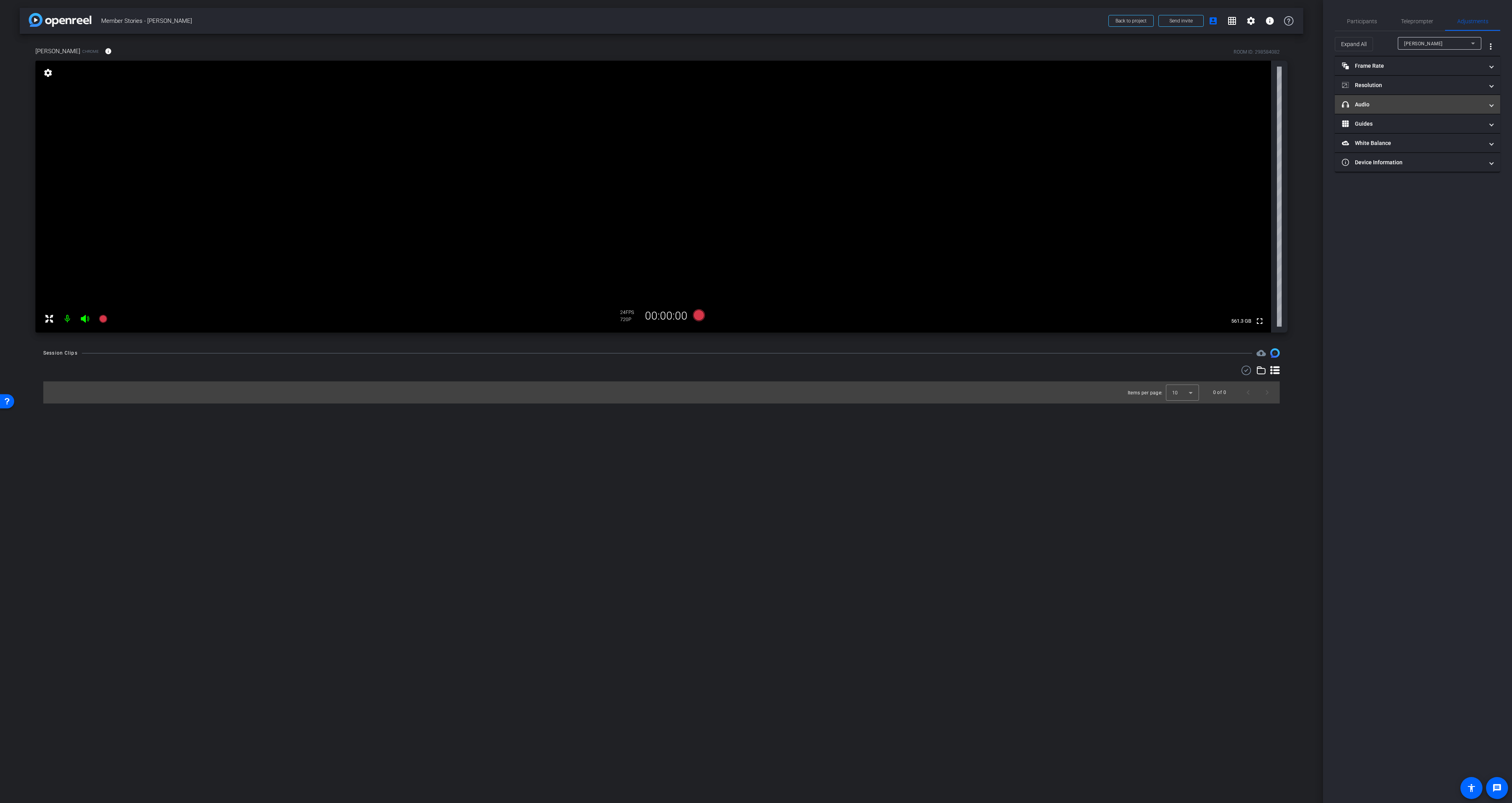
click at [987, 101] on mat-panel-title "headphone icon Audio" at bounding box center [1413, 105] width 142 height 8
drag, startPoint x: 1417, startPoint y: 100, endPoint x: 1417, endPoint y: 92, distance: 8.0
click at [987, 100] on mat-accordion "Frame Rate Frame Rate navigate_before 15 24 30 navigate_next Resolution navigat…" at bounding box center [1417, 148] width 165 height 186
click at [987, 82] on mat-panel-title "Resolution" at bounding box center [1413, 85] width 142 height 8
click at [987, 85] on mat-expansion-panel-header "Resolution" at bounding box center [1417, 94] width 165 height 25
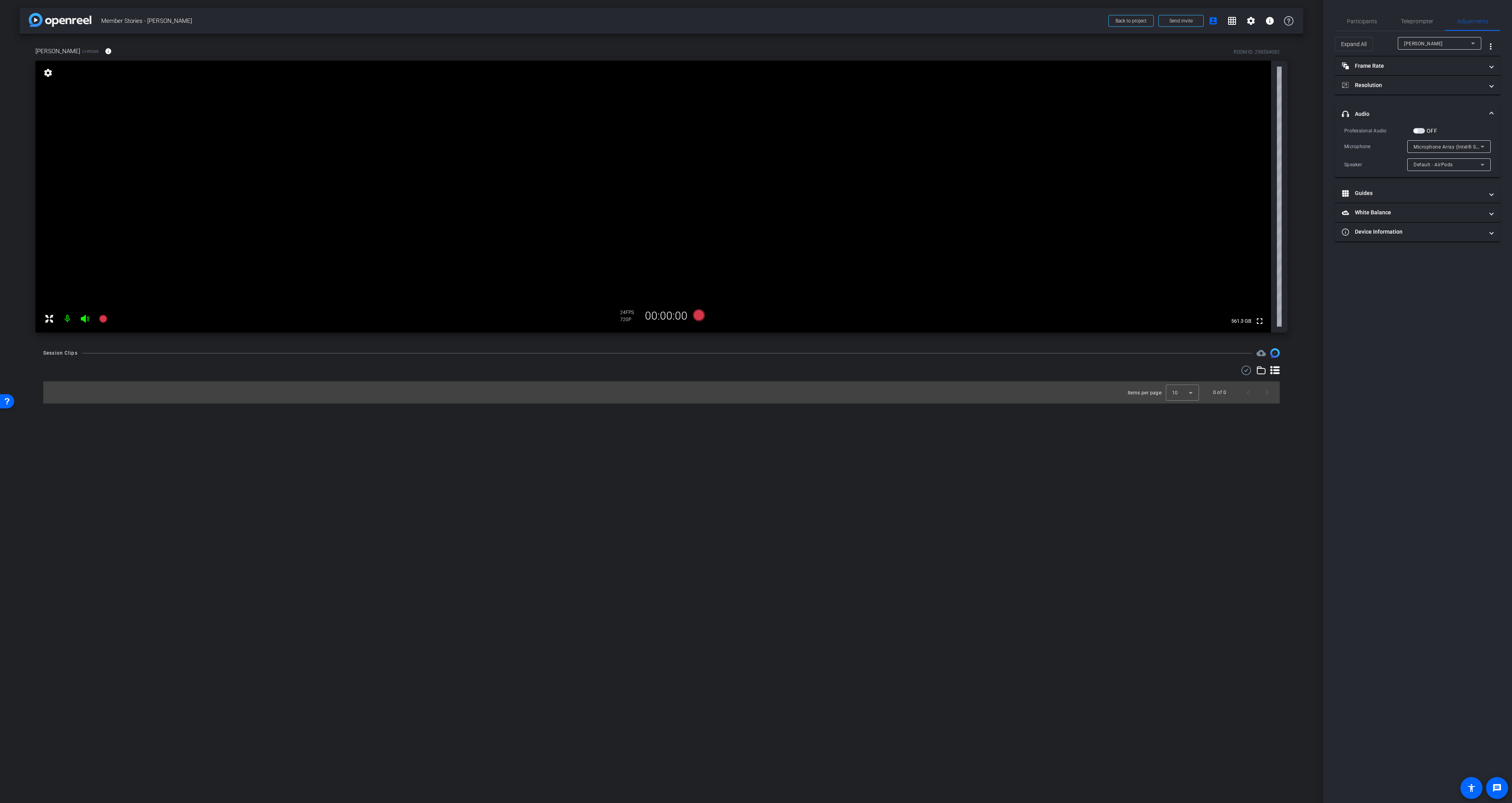
click at [987, 108] on mat-expansion-panel-header "headphone icon Audio" at bounding box center [1417, 114] width 165 height 25
click at [987, 105] on mat-panel-title "headphone icon Audio" at bounding box center [1413, 105] width 142 height 8
drag, startPoint x: 1396, startPoint y: 106, endPoint x: 1391, endPoint y: 67, distance: 39.3
click at [987, 106] on mat-expansion-panel-header "headphone icon Audio" at bounding box center [1417, 114] width 165 height 25
click at [987, 67] on mat-panel-title "Frame Rate Frame Rate" at bounding box center [1413, 66] width 142 height 8
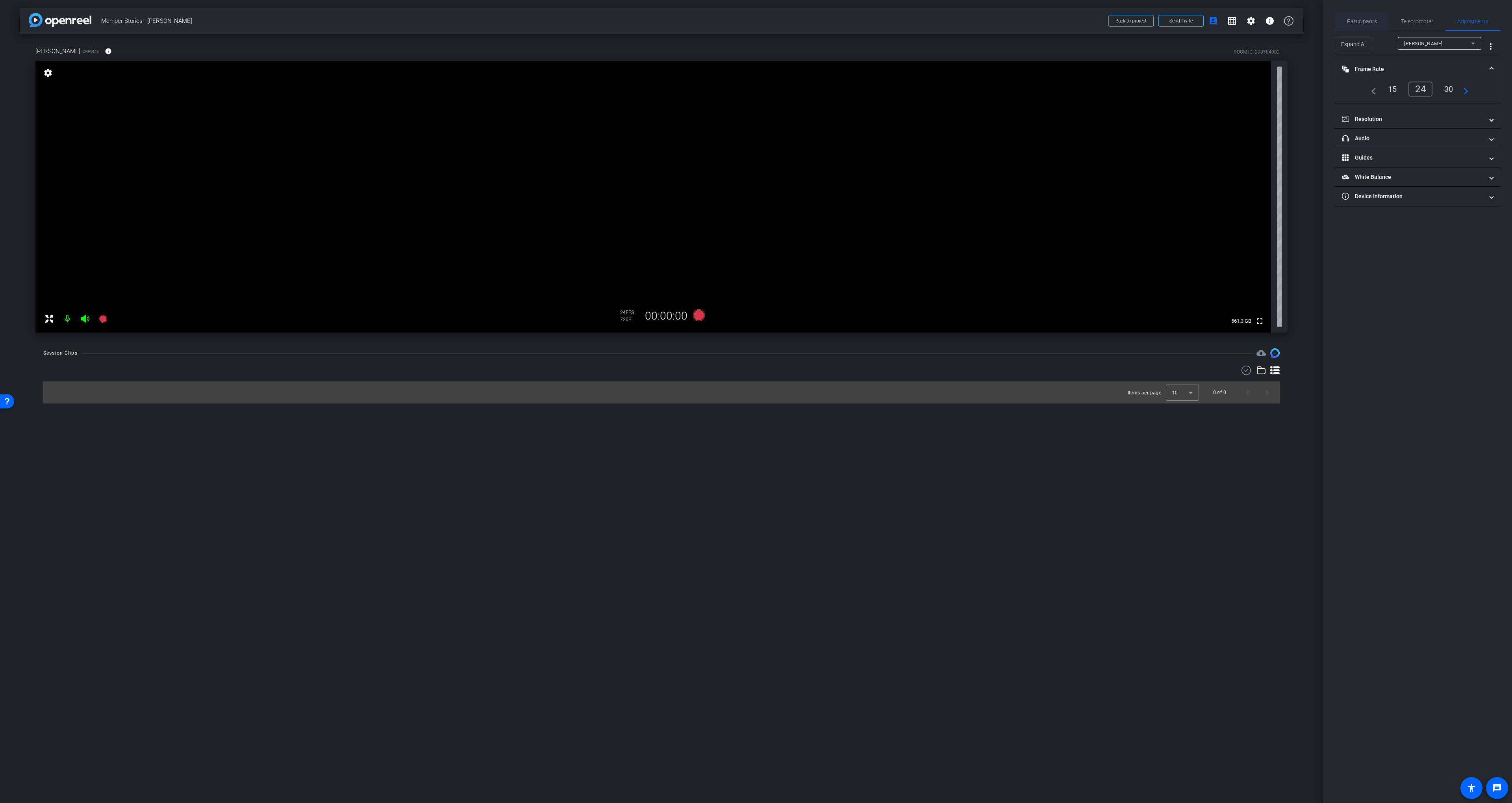
drag, startPoint x: 1398, startPoint y: 65, endPoint x: 1385, endPoint y: 11, distance: 55.5
click at [987, 65] on mat-panel-title "Frame Rate Frame Rate" at bounding box center [1413, 69] width 142 height 8
click at [987, 15] on div "Participants" at bounding box center [1361, 21] width 54 height 19
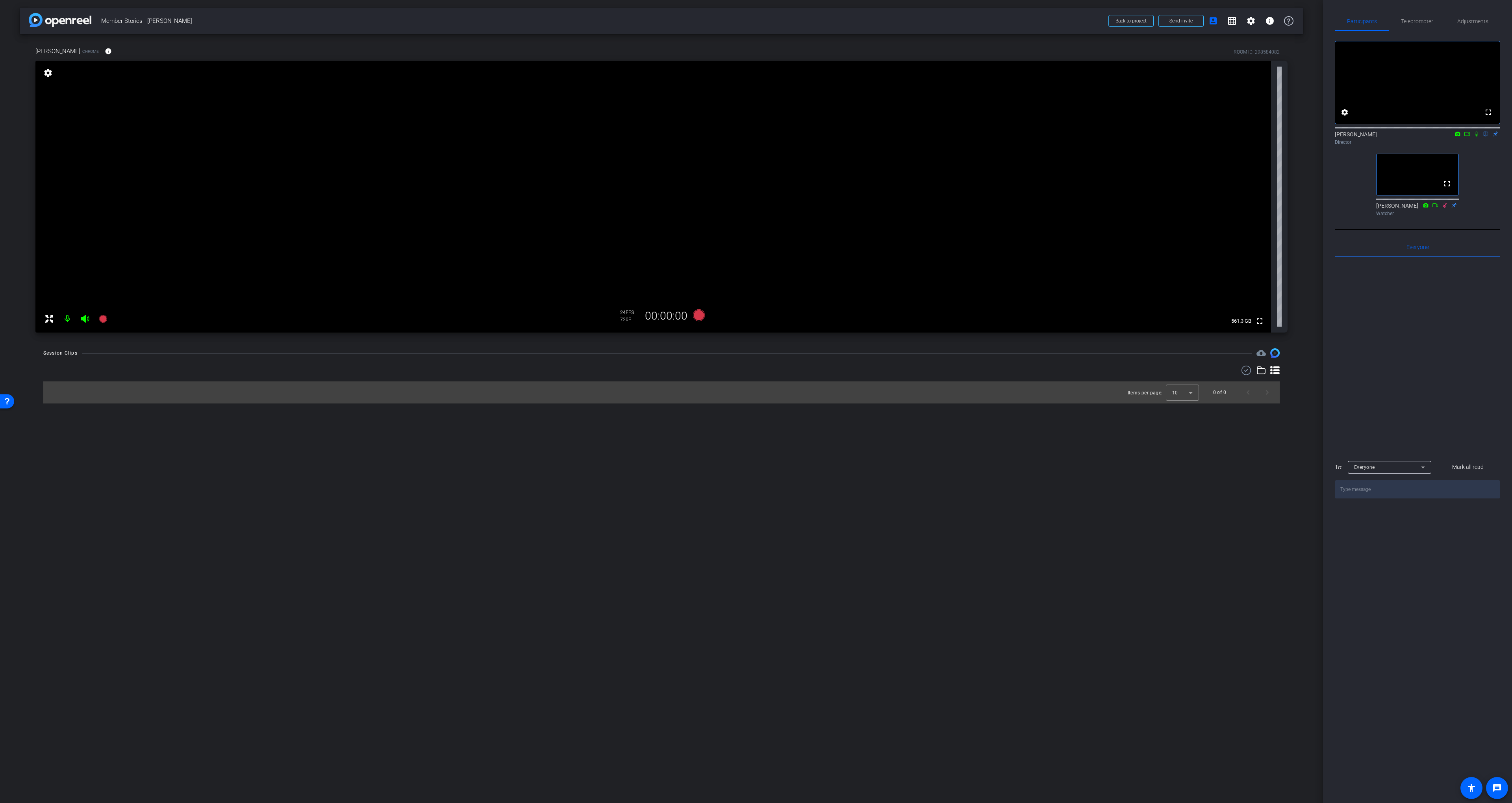
drag, startPoint x: 648, startPoint y: 353, endPoint x: 658, endPoint y: 350, distance: 10.4
click at [648, 353] on div "Session Clips cloud_upload" at bounding box center [661, 353] width 1236 height 9
click at [695, 315] on icon at bounding box center [699, 315] width 12 height 12
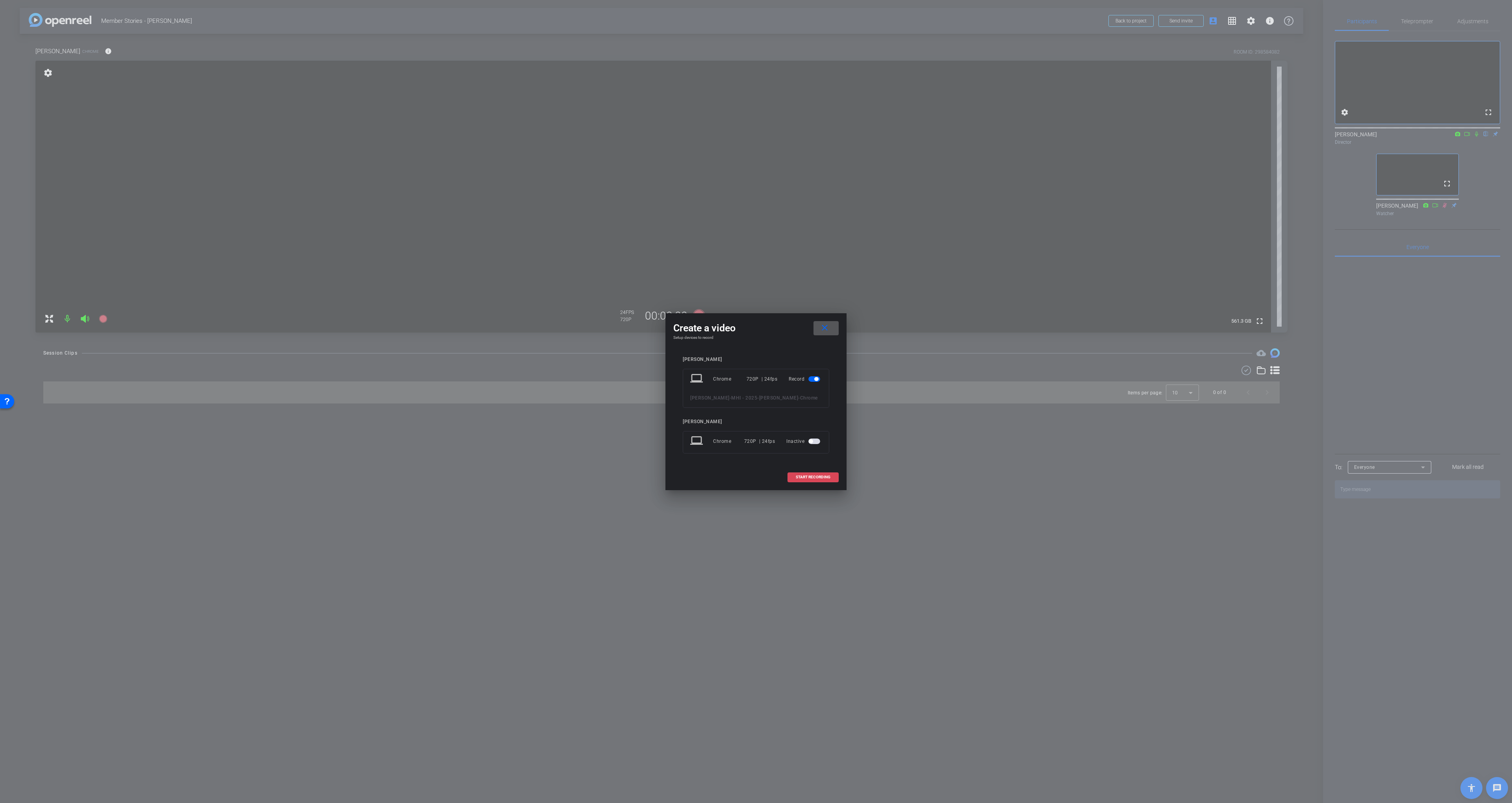
click at [807, 471] on span at bounding box center [813, 476] width 51 height 19
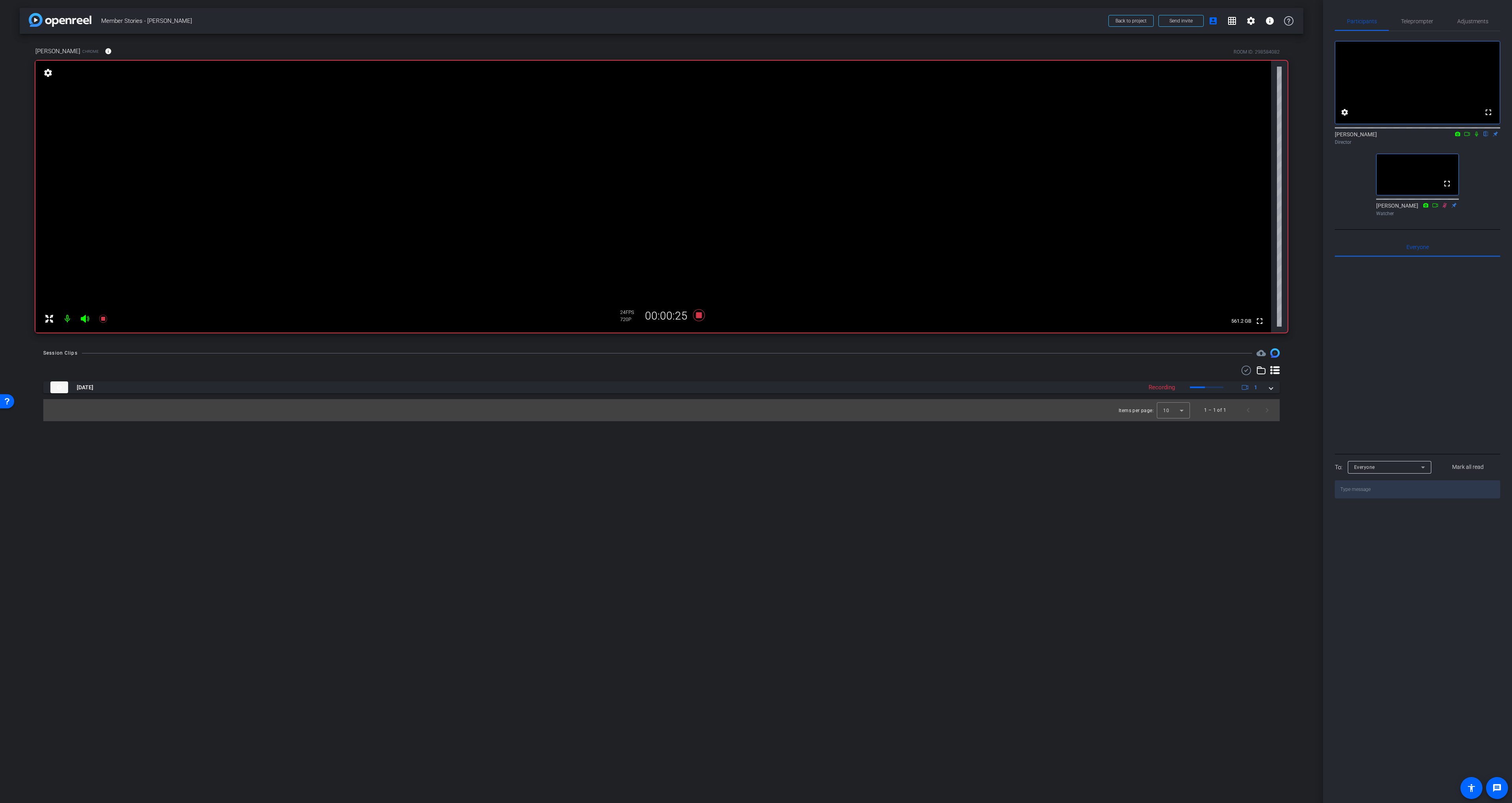
click at [711, 335] on div "[PERSON_NAME] Chrome info ROOM ID: 298584082 fullscreen settings 561.2 GB 24 FP…" at bounding box center [661, 187] width 1284 height 306
click at [701, 316] on icon at bounding box center [699, 315] width 12 height 12
click at [740, 470] on div "arrow_back Member Stories - [PERSON_NAME] Back to project Send invite account_b…" at bounding box center [661, 402] width 1323 height 803
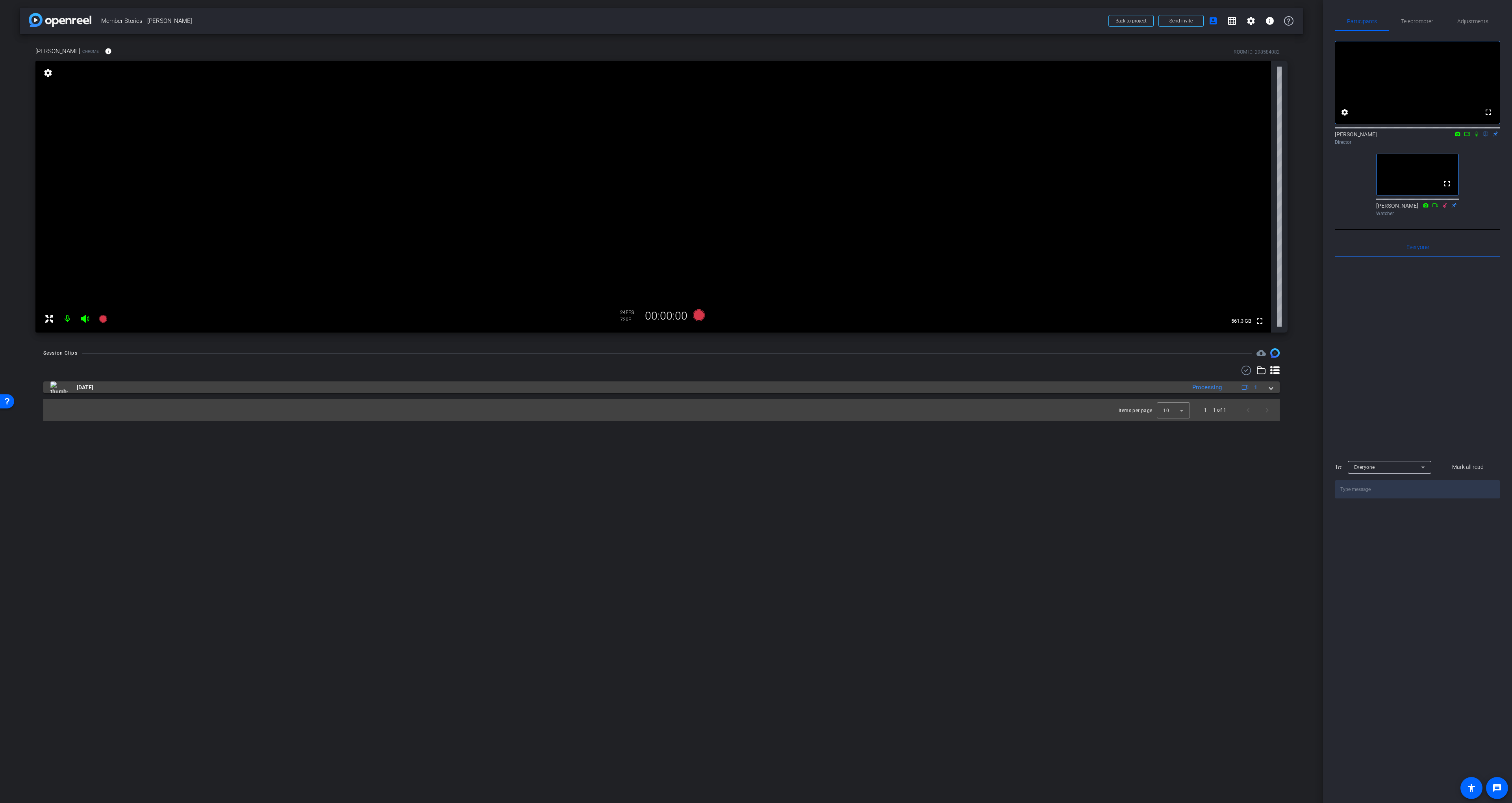
click at [636, 384] on mat-panel-title "[DATE]" at bounding box center [617, 387] width 1132 height 12
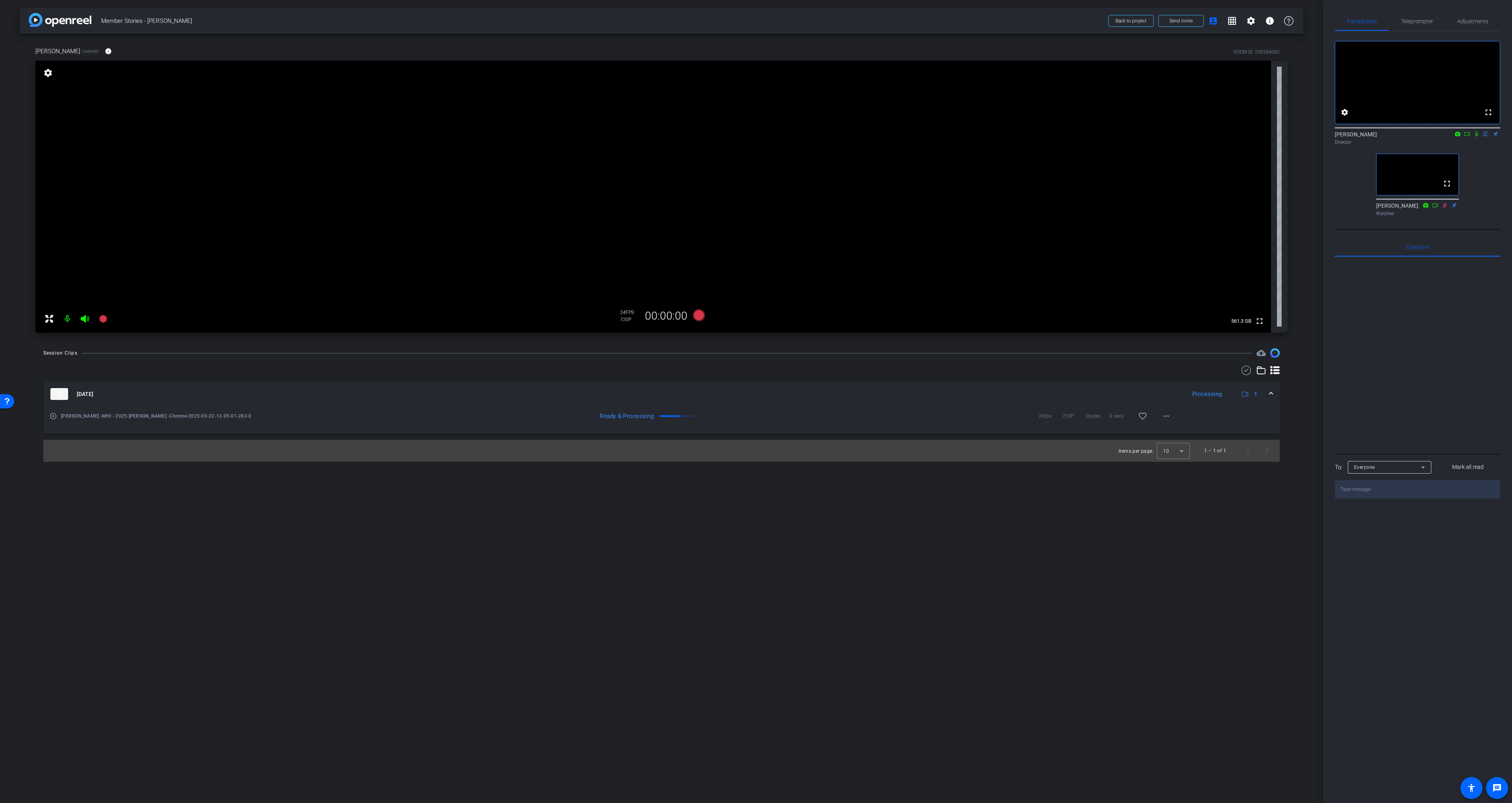
click at [56, 418] on mat-icon "play_circle_outline" at bounding box center [53, 416] width 8 height 8
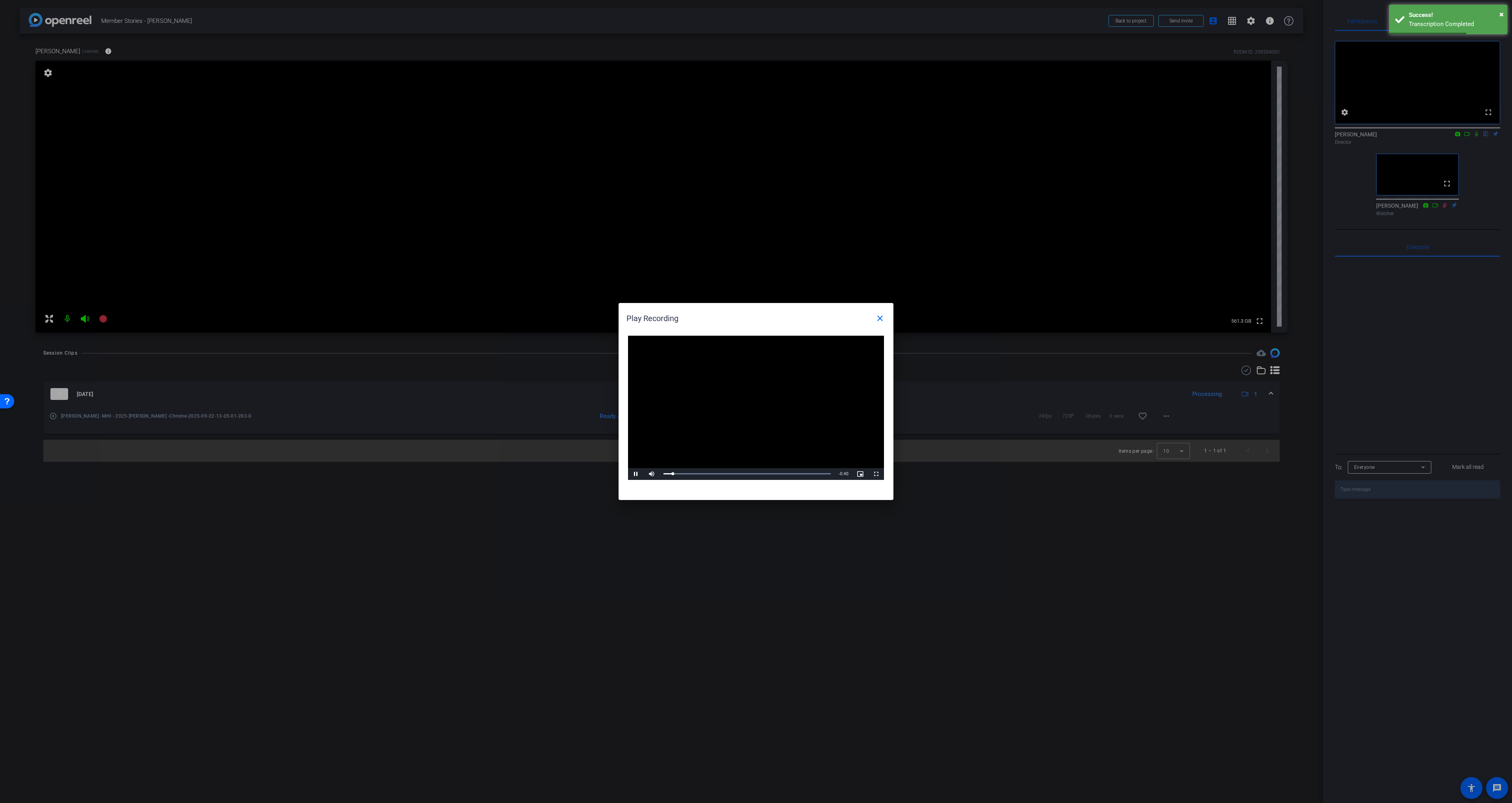
click at [987, 155] on div at bounding box center [756, 402] width 1512 height 803
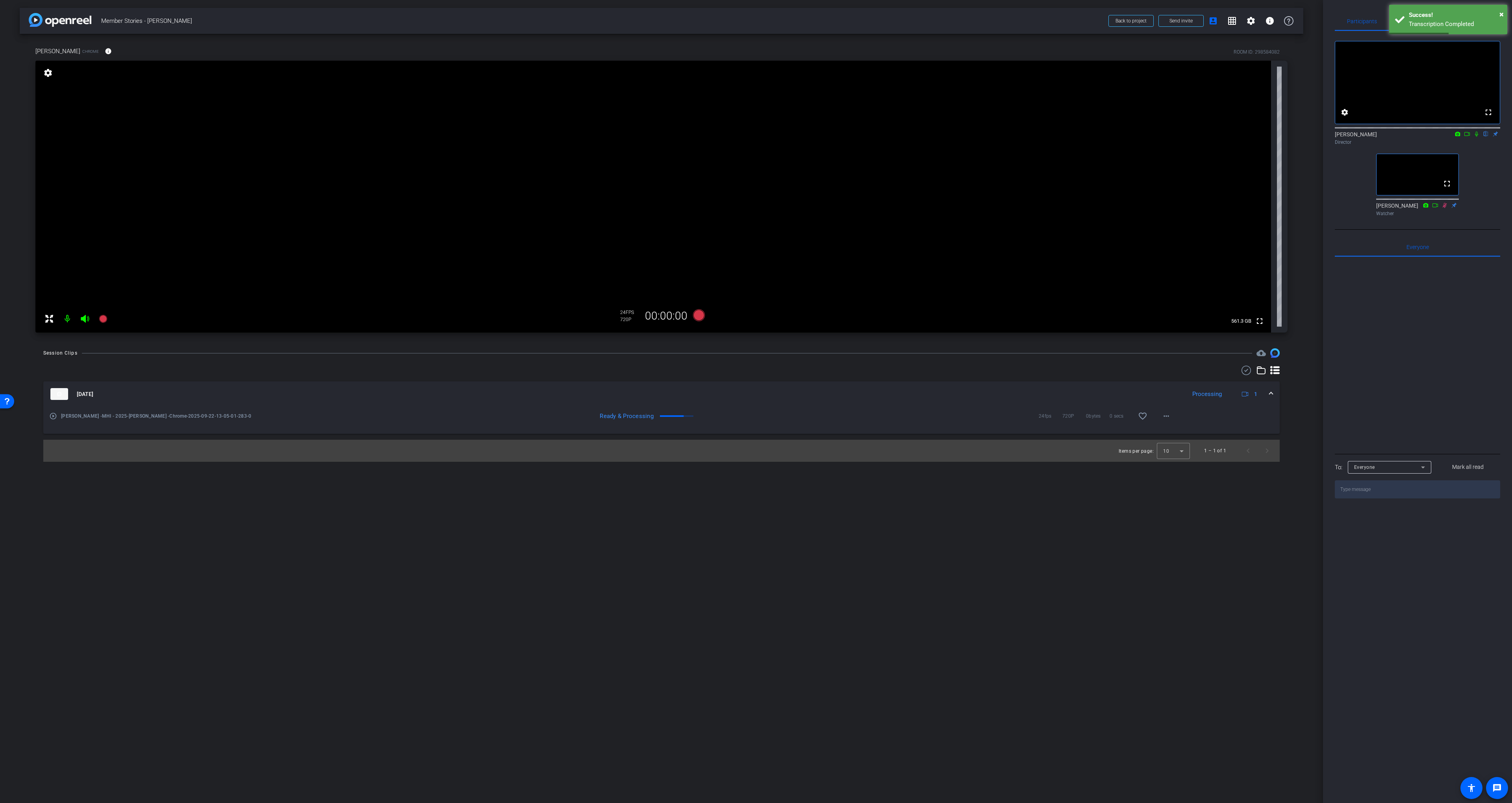
click at [987, 136] on icon at bounding box center [1476, 133] width 6 height 5
click at [51, 418] on mat-icon "play_circle_outline" at bounding box center [53, 416] width 8 height 8
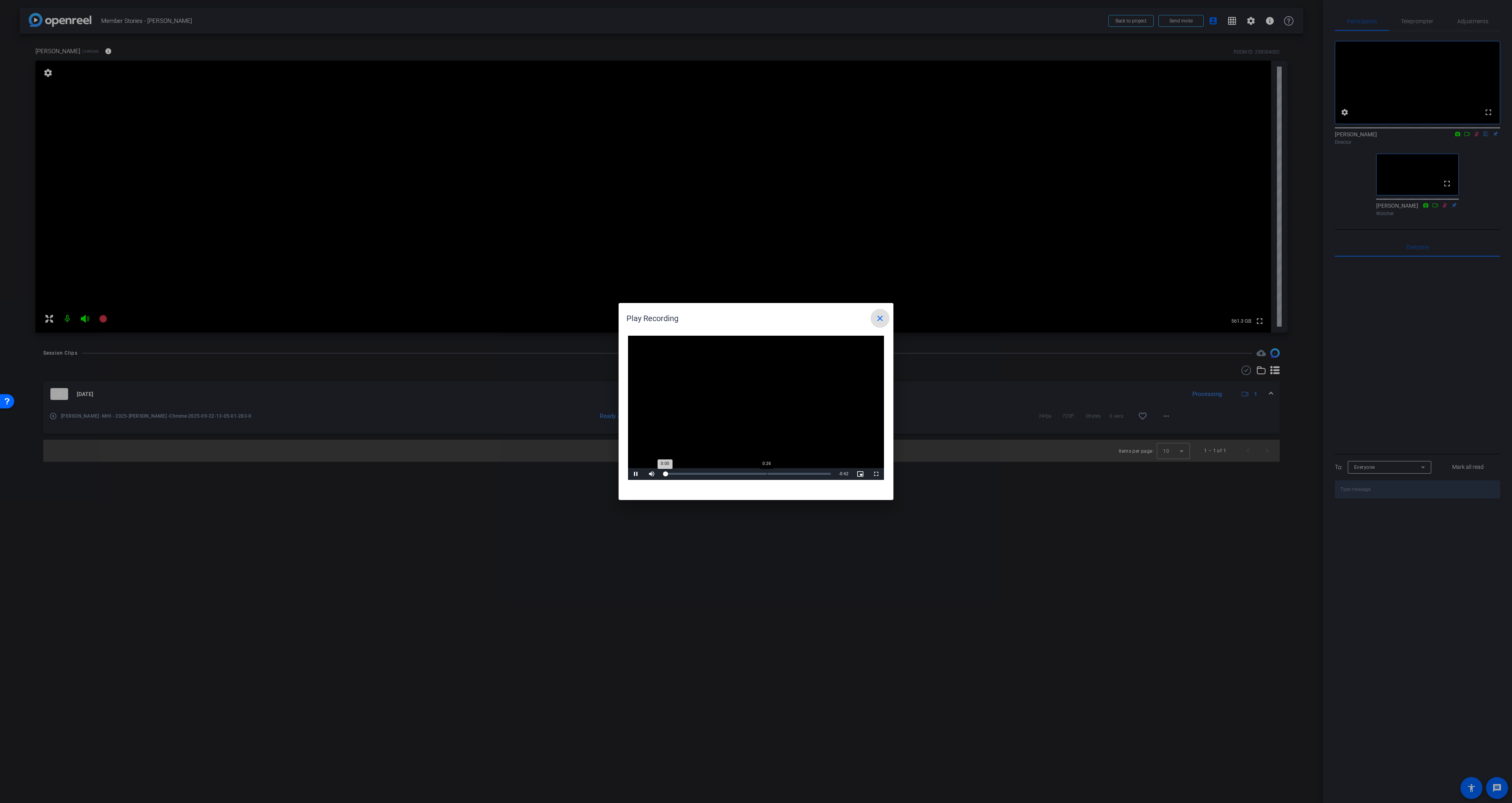
click at [767, 469] on div "Loaded : 0% 0:26 0:00" at bounding box center [747, 474] width 175 height 12
click at [878, 317] on mat-icon "close" at bounding box center [880, 318] width 9 height 9
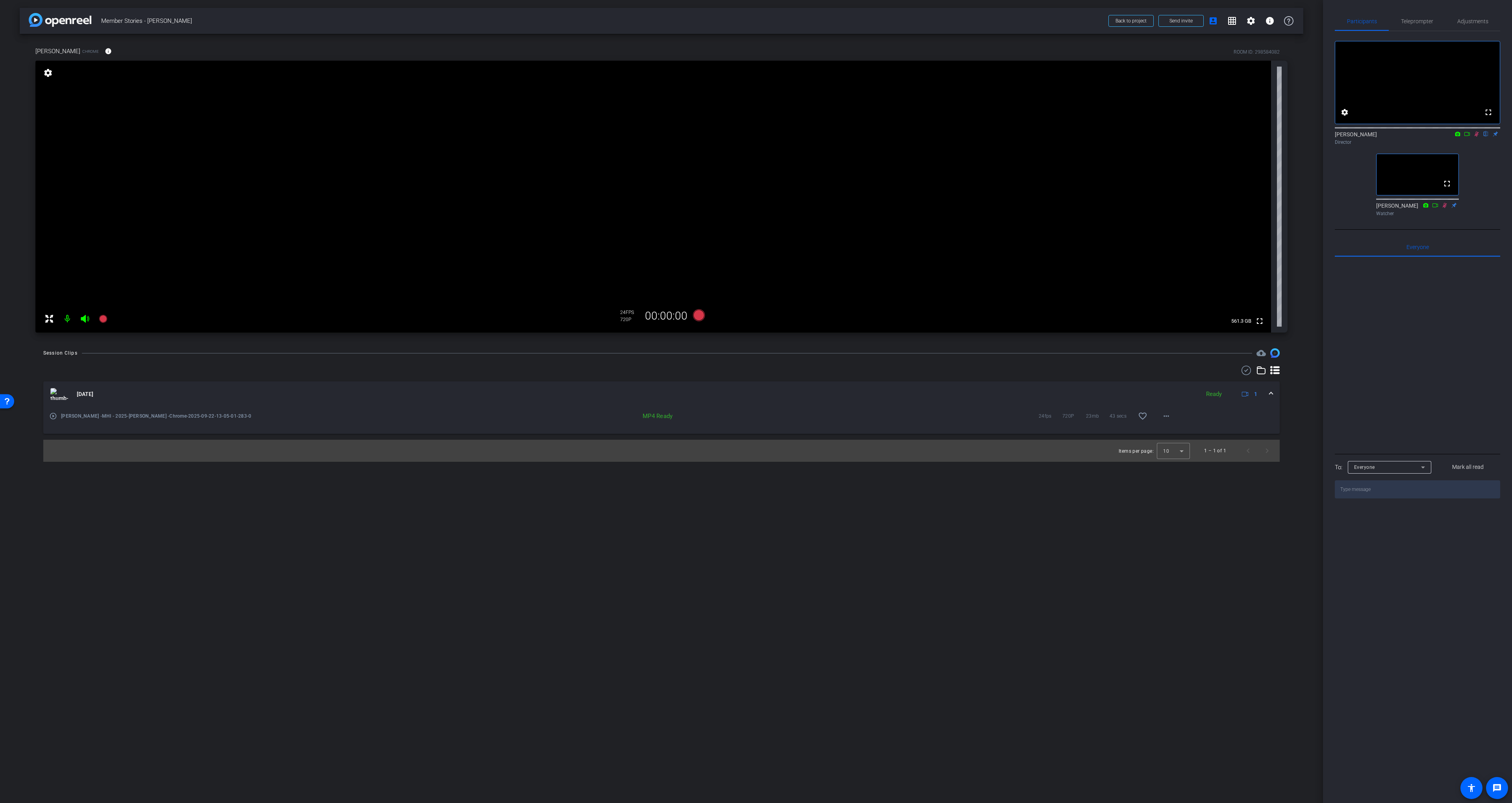
click at [987, 136] on icon at bounding box center [1476, 133] width 6 height 5
click at [987, 255] on video at bounding box center [653, 196] width 1236 height 272
click at [631, 467] on div "arrow_back Member Stories - [PERSON_NAME] Back to project Send invite account_b…" at bounding box center [661, 402] width 1323 height 803
click at [692, 516] on div "arrow_back Member Stories - [PERSON_NAME] Back to project Send invite account_b…" at bounding box center [661, 402] width 1323 height 803
click at [987, 170] on div "fullscreen settings [PERSON_NAME] flip Director fullscreen [PERSON_NAME] Watcher" at bounding box center [1417, 125] width 165 height 189
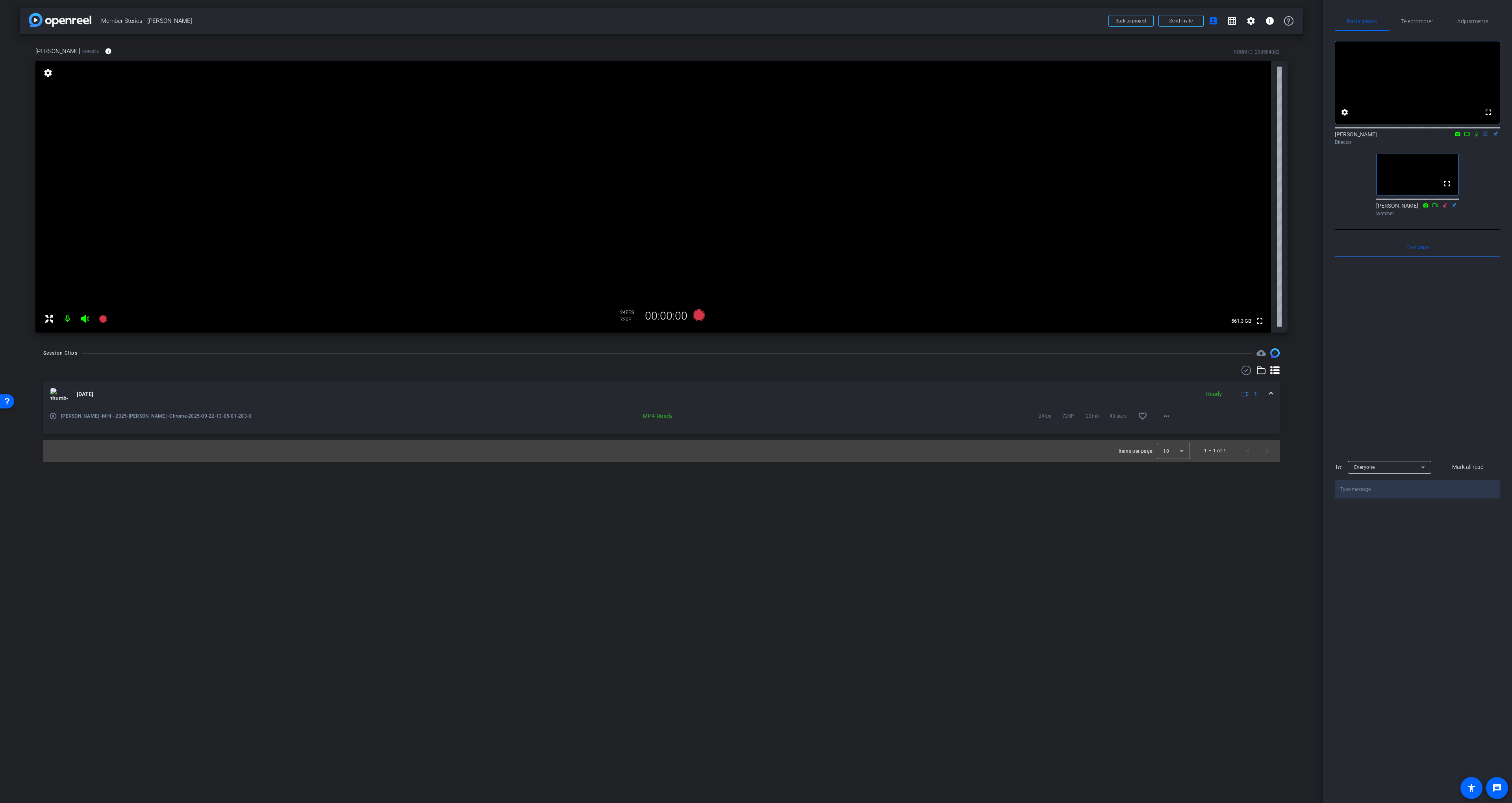
click at [845, 354] on div "Session Clips cloud_upload" at bounding box center [661, 353] width 1236 height 9
click at [699, 314] on icon at bounding box center [699, 315] width 12 height 12
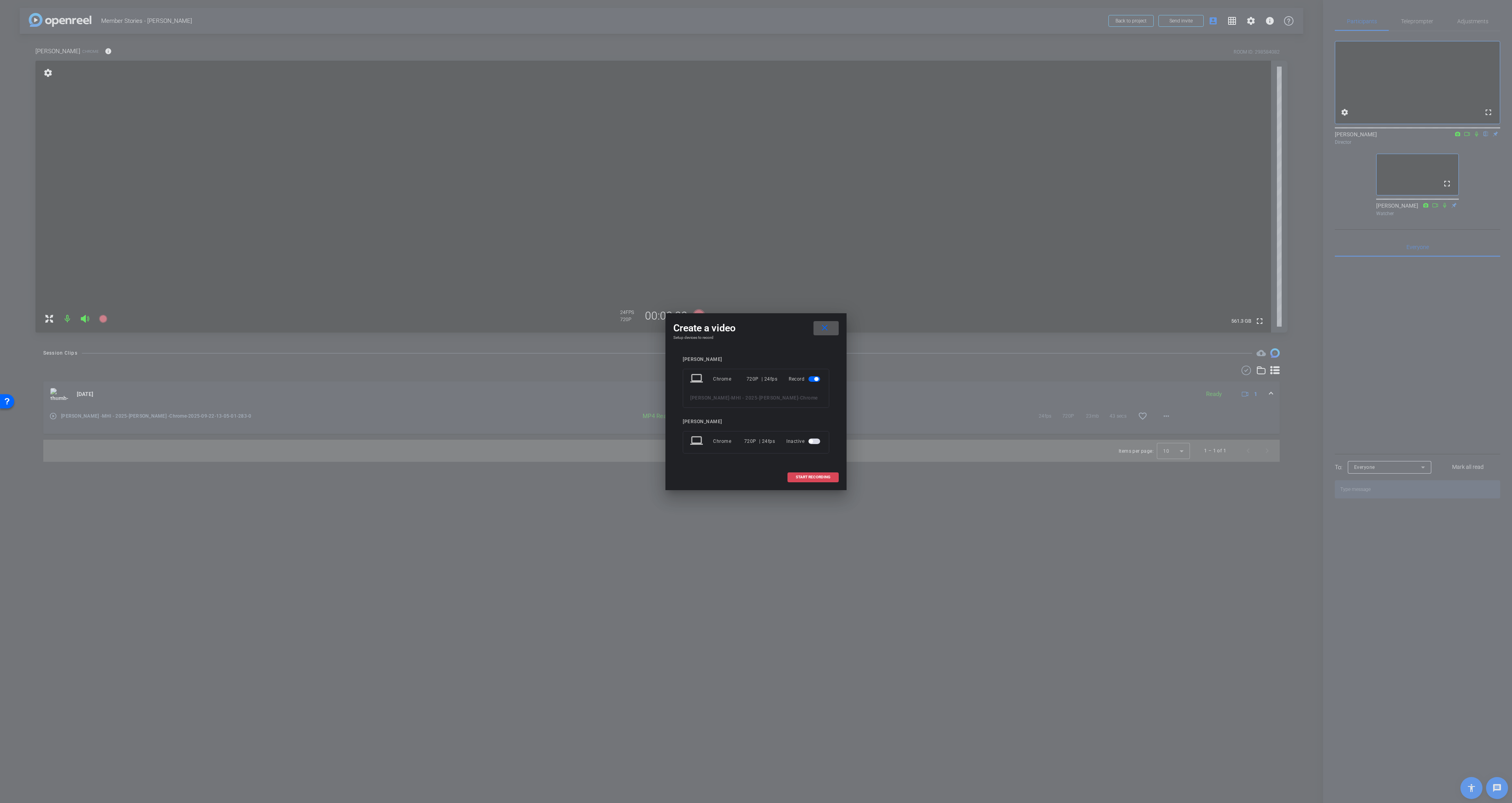
click at [812, 476] on span "START RECORDING" at bounding box center [814, 476] width 35 height 4
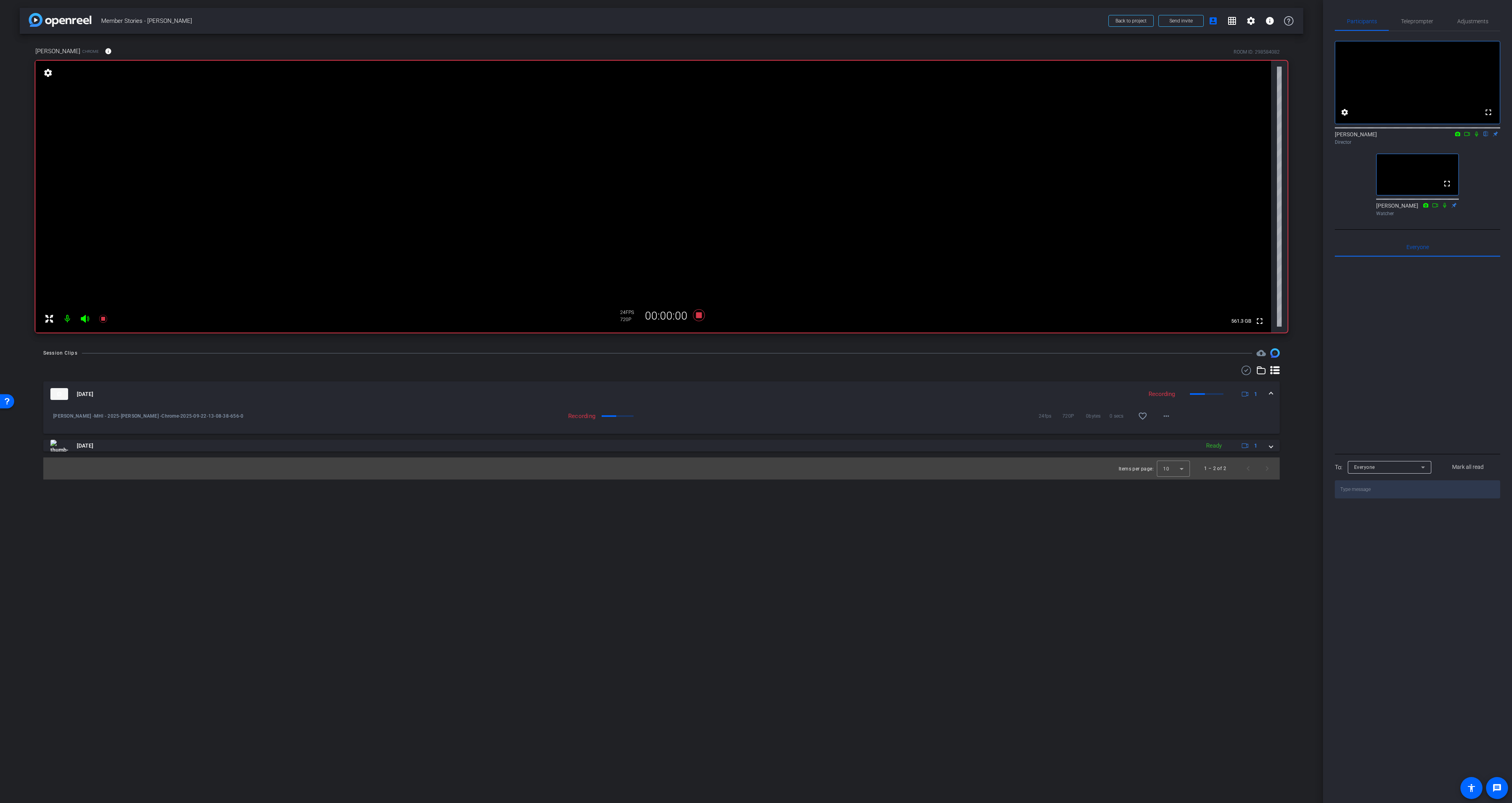
drag, startPoint x: 1476, startPoint y: 144, endPoint x: 1471, endPoint y: 143, distance: 5.1
click at [987, 136] on icon at bounding box center [1476, 133] width 6 height 5
click at [987, 136] on icon at bounding box center [1467, 133] width 5 height 4
click at [493, 43] on div "[PERSON_NAME] Chrome info ROOM ID: 298584082" at bounding box center [661, 51] width 1252 height 19
click at [733, 375] on div "[DATE] Recording 1 [PERSON_NAME] -MHI - 2025-[PERSON_NAME] -Chrome-2025-09-22-1…" at bounding box center [661, 422] width 1236 height 114
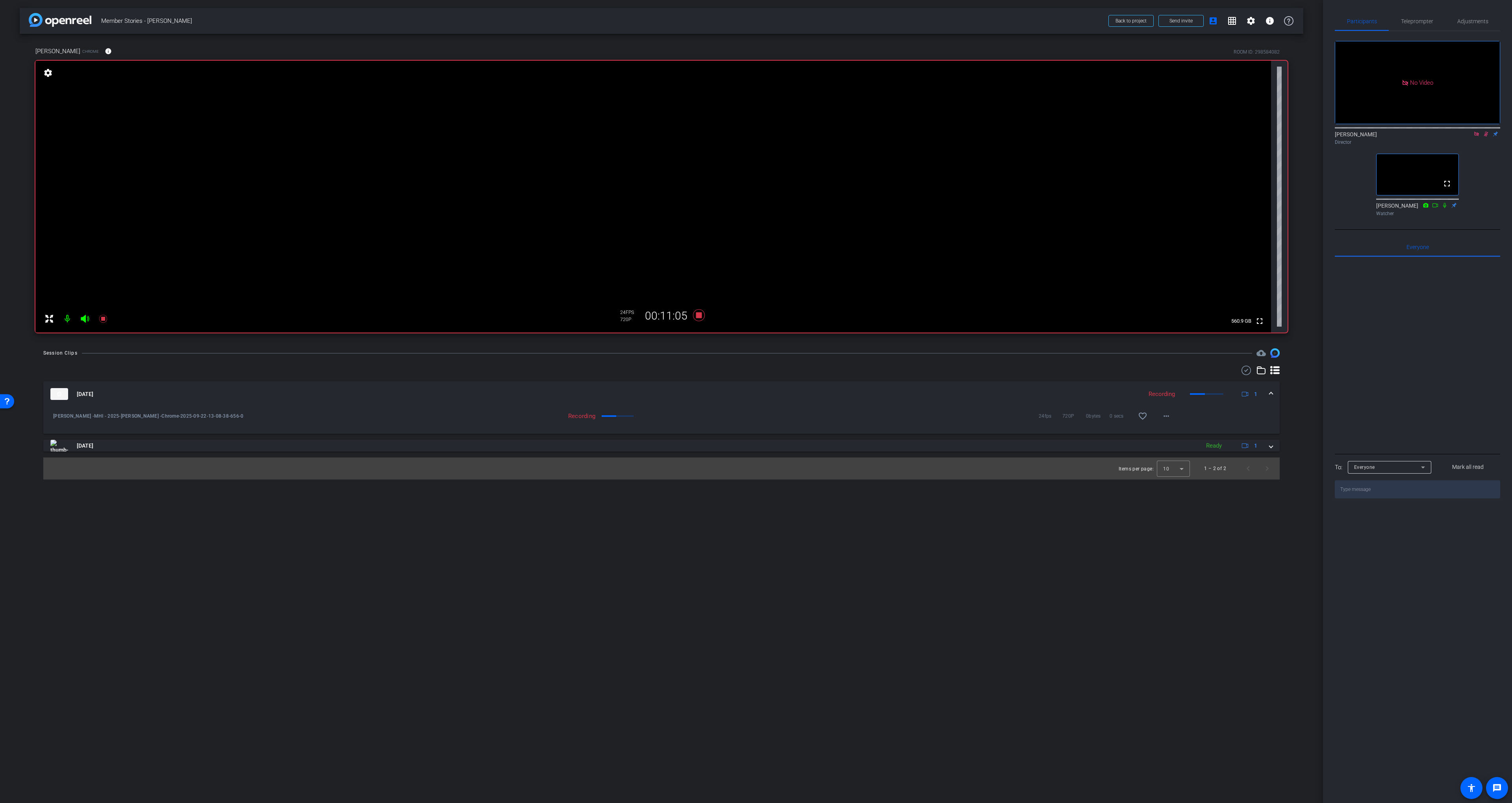
drag, startPoint x: 699, startPoint y: 317, endPoint x: 779, endPoint y: 349, distance: 86.2
click at [779, 349] on div "arrow_back Member Stories - [PERSON_NAME] Back to project Send invite account_b…" at bounding box center [661, 402] width 1323 height 803
click at [699, 317] on icon at bounding box center [699, 315] width 12 height 12
click at [699, 316] on icon at bounding box center [699, 315] width 12 height 12
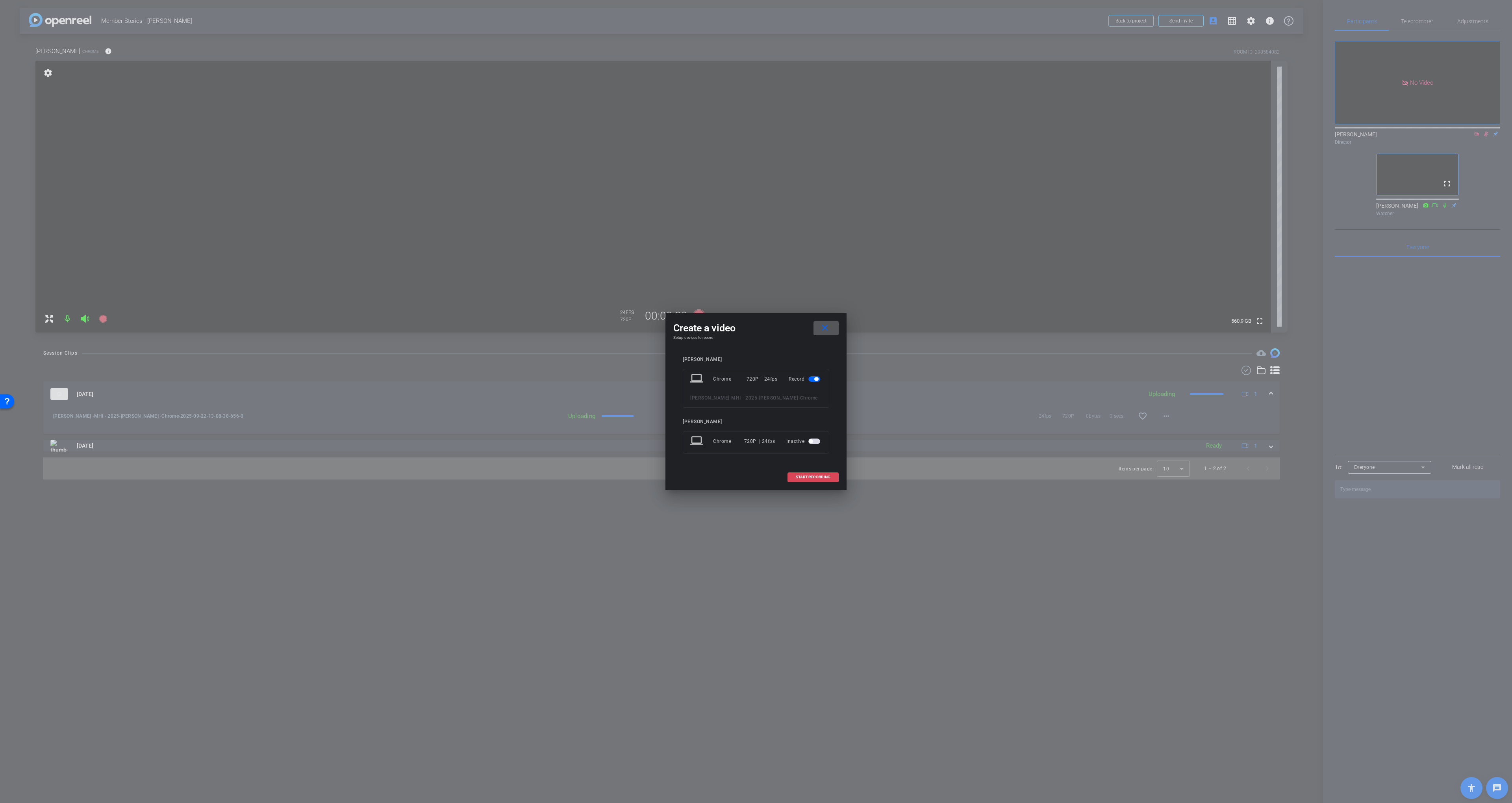
click at [809, 480] on span at bounding box center [813, 476] width 51 height 19
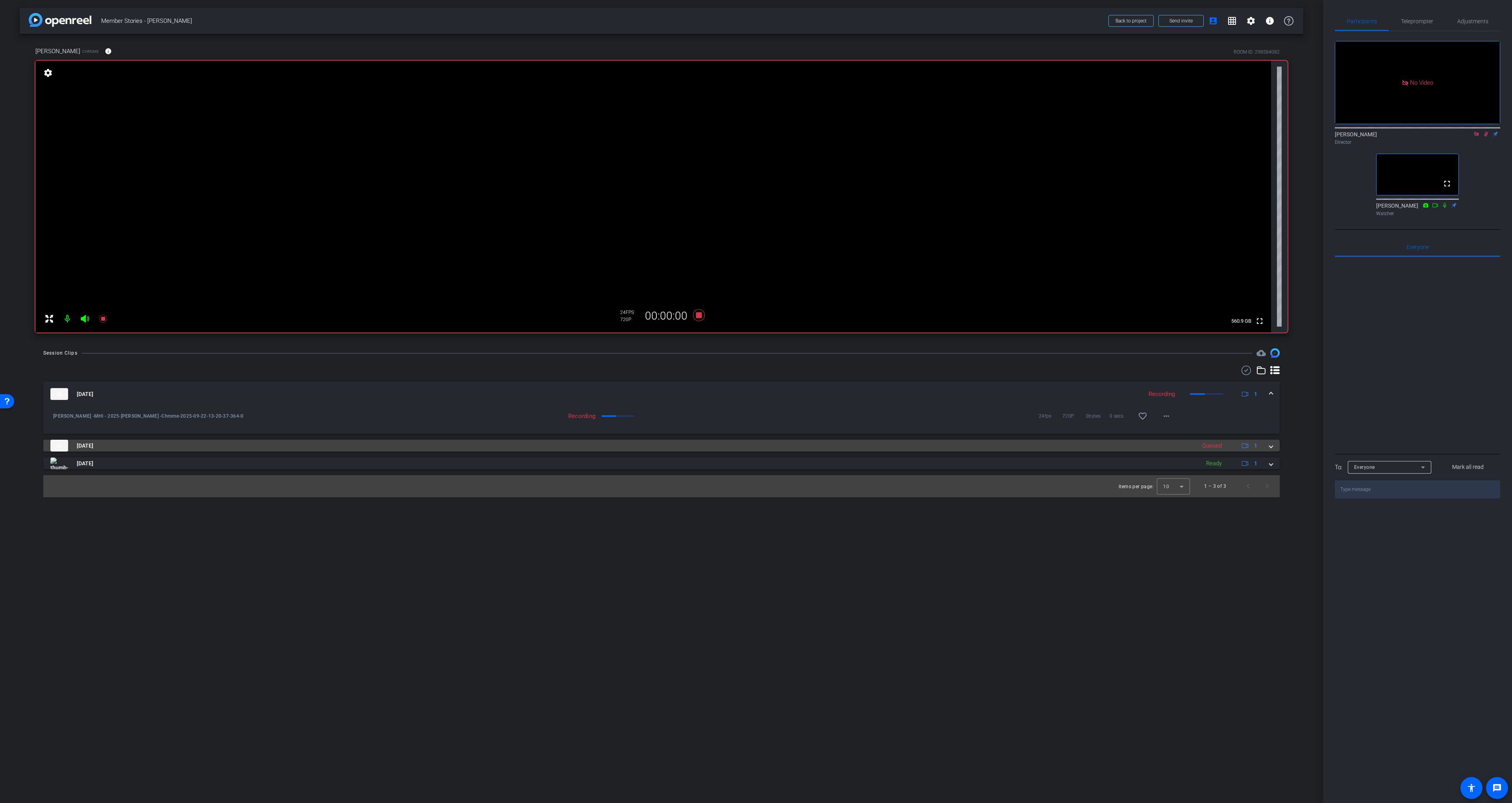
click at [690, 442] on mat-panel-title "[DATE]" at bounding box center [621, 445] width 1142 height 12
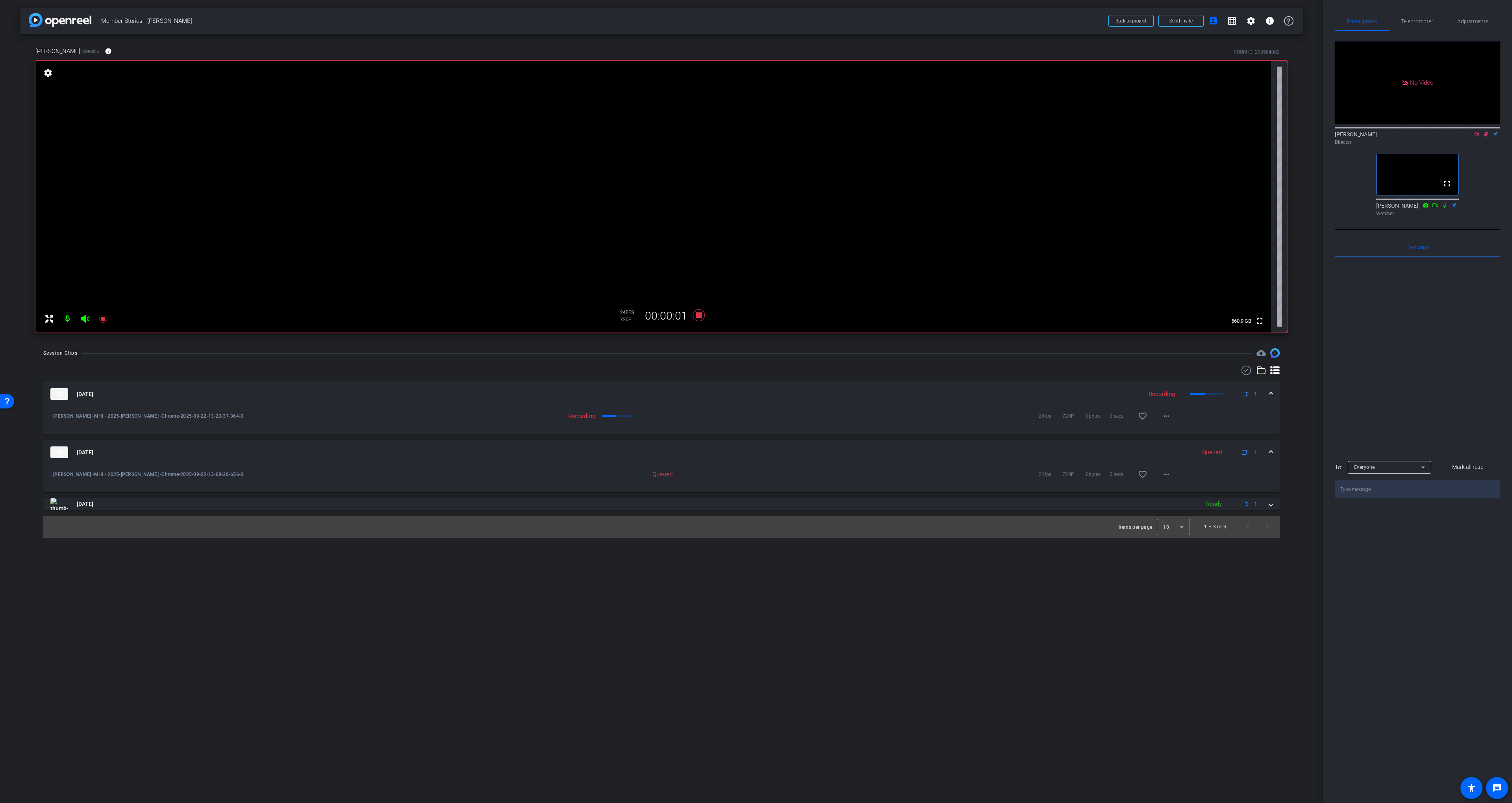
click at [697, 443] on mat-expansion-panel-header "[DATE] Queued 1" at bounding box center [661, 451] width 1236 height 25
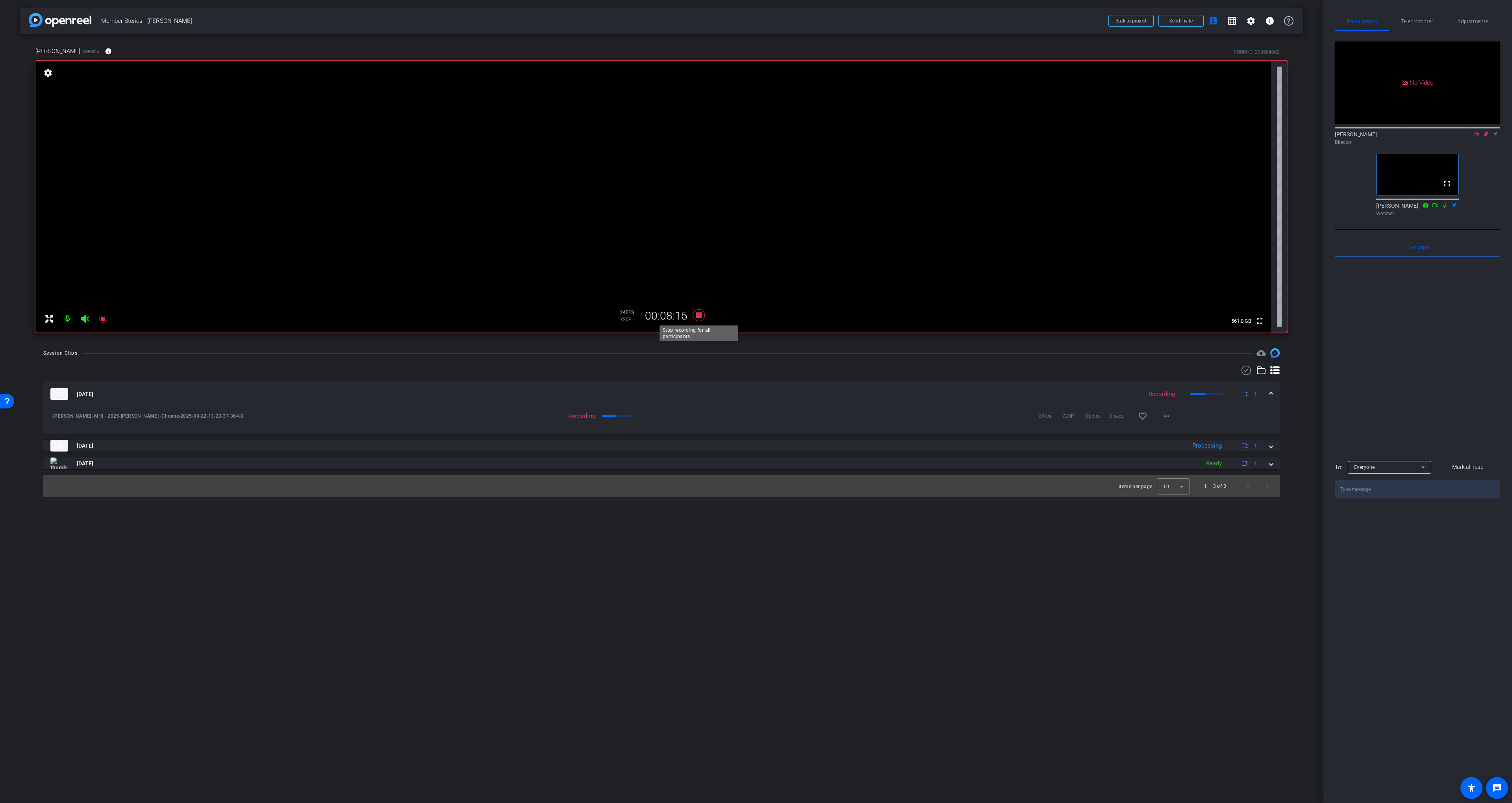
click at [700, 318] on icon at bounding box center [698, 315] width 19 height 14
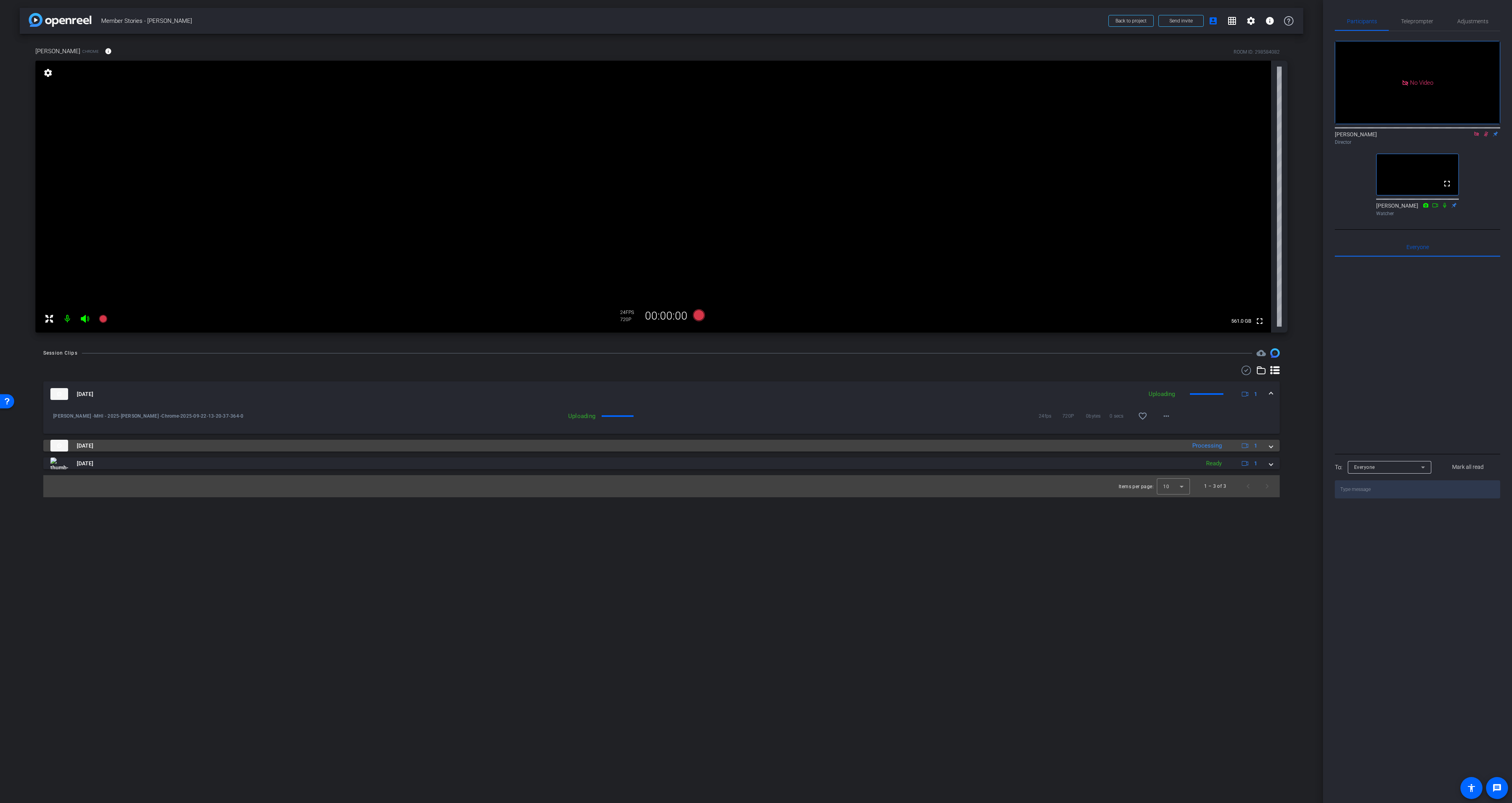
click at [987, 446] on mat-panel-title "[DATE]" at bounding box center [617, 445] width 1132 height 12
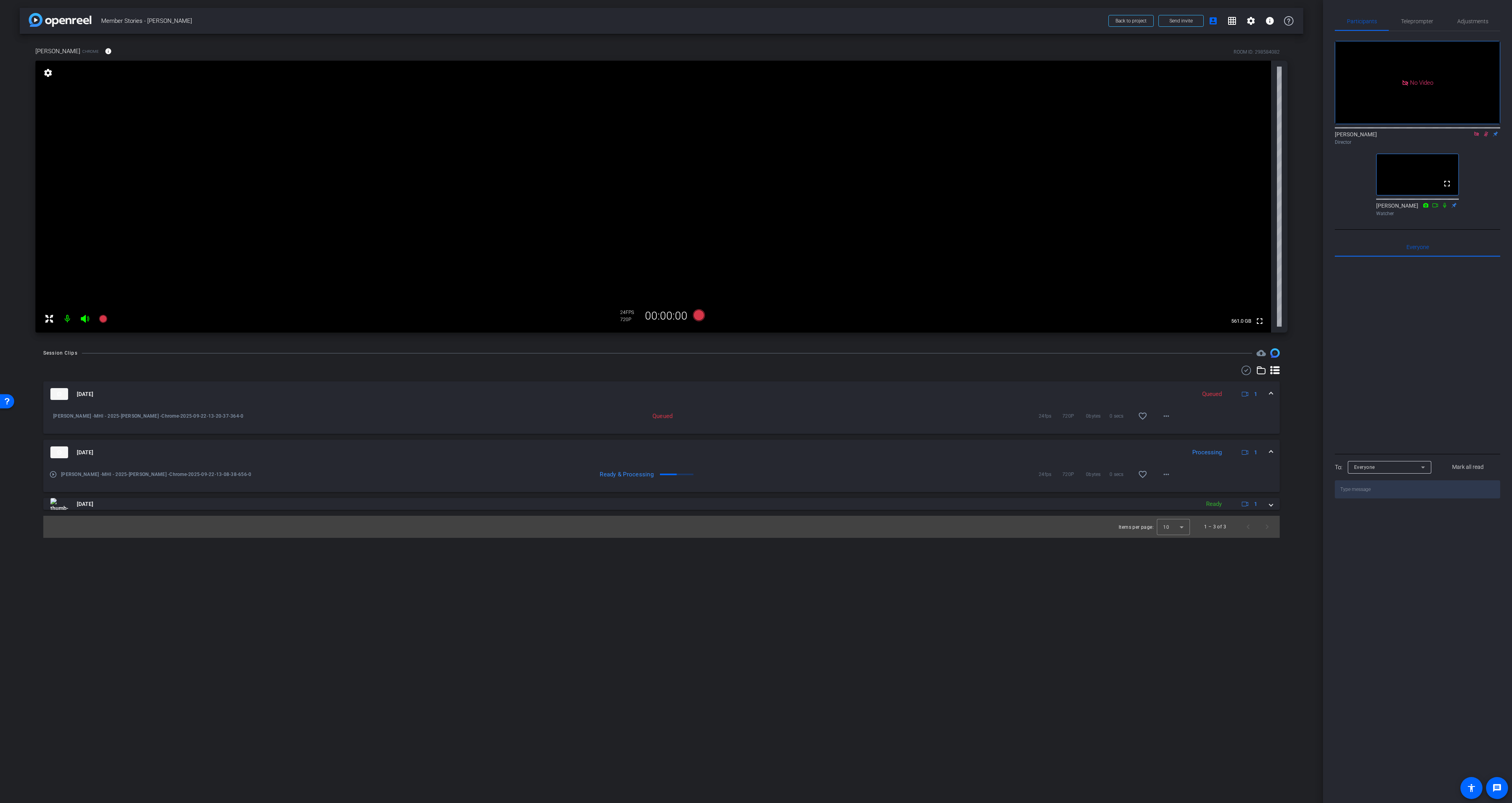
click at [973, 361] on div "Session Clips cloud_upload [DATE] Queued 1 [PERSON_NAME] -MHI - 2025-[PERSON_NA…" at bounding box center [661, 443] width 1284 height 189
click at [987, 136] on icon at bounding box center [1476, 133] width 6 height 5
click at [987, 170] on div "fullscreen settings [PERSON_NAME] flip Director fullscreen [PERSON_NAME] Watcher" at bounding box center [1417, 125] width 165 height 189
click at [987, 136] on icon at bounding box center [1476, 133] width 6 height 5
click at [884, 362] on div "Session Clips cloud_upload [DATE] Processing 1 [PERSON_NAME] -MHI - 2025-[PERSO…" at bounding box center [661, 443] width 1284 height 189
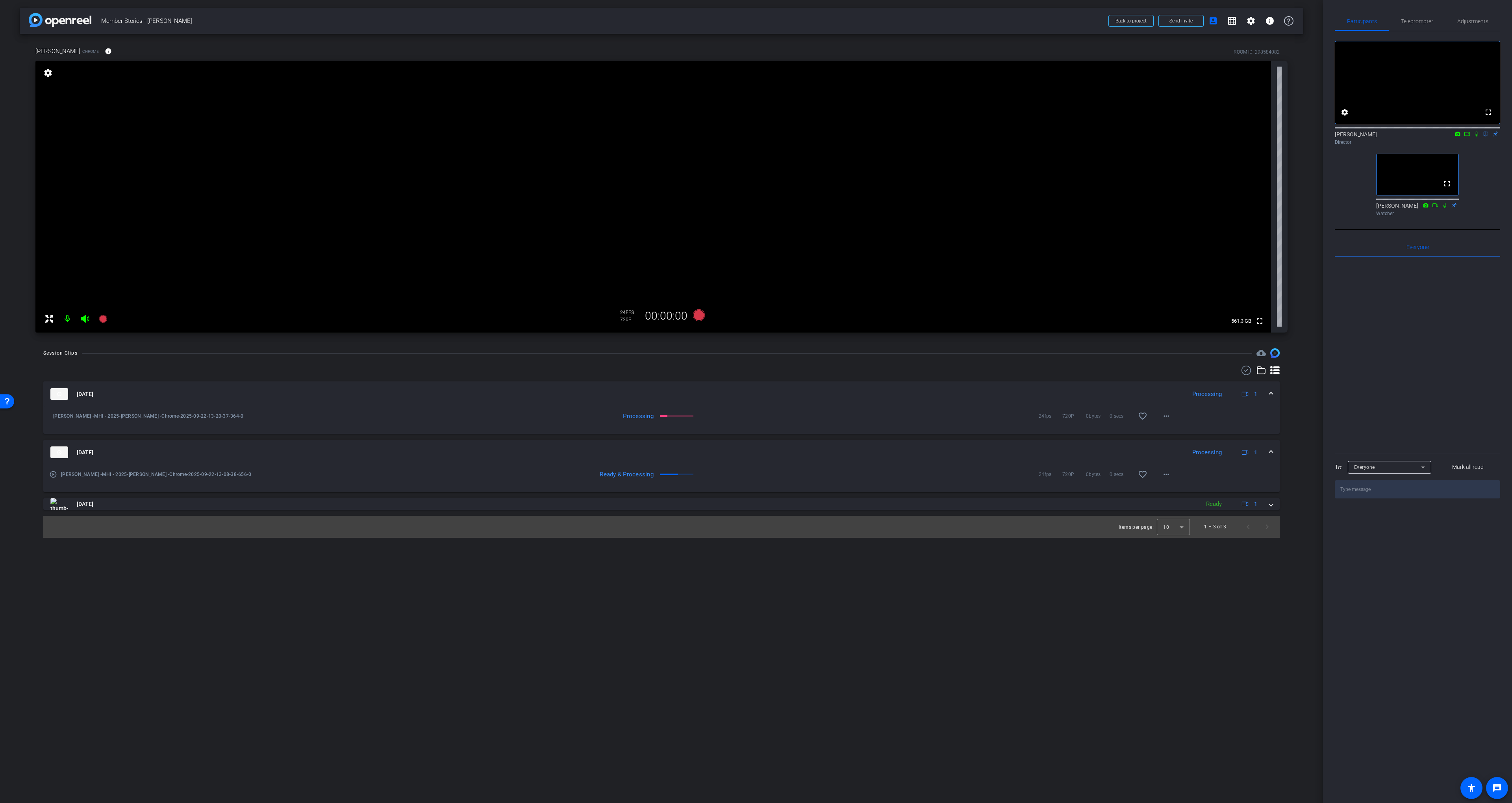
click at [848, 362] on div "Session Clips cloud_upload [DATE] Processing 1 [PERSON_NAME] -MHI - 2025-[PERSO…" at bounding box center [661, 443] width 1284 height 189
click at [987, 164] on div "fullscreen settings [PERSON_NAME] flip Director fullscreen [PERSON_NAME] Watcher" at bounding box center [1417, 125] width 165 height 189
click at [987, 136] on icon at bounding box center [1476, 133] width 6 height 5
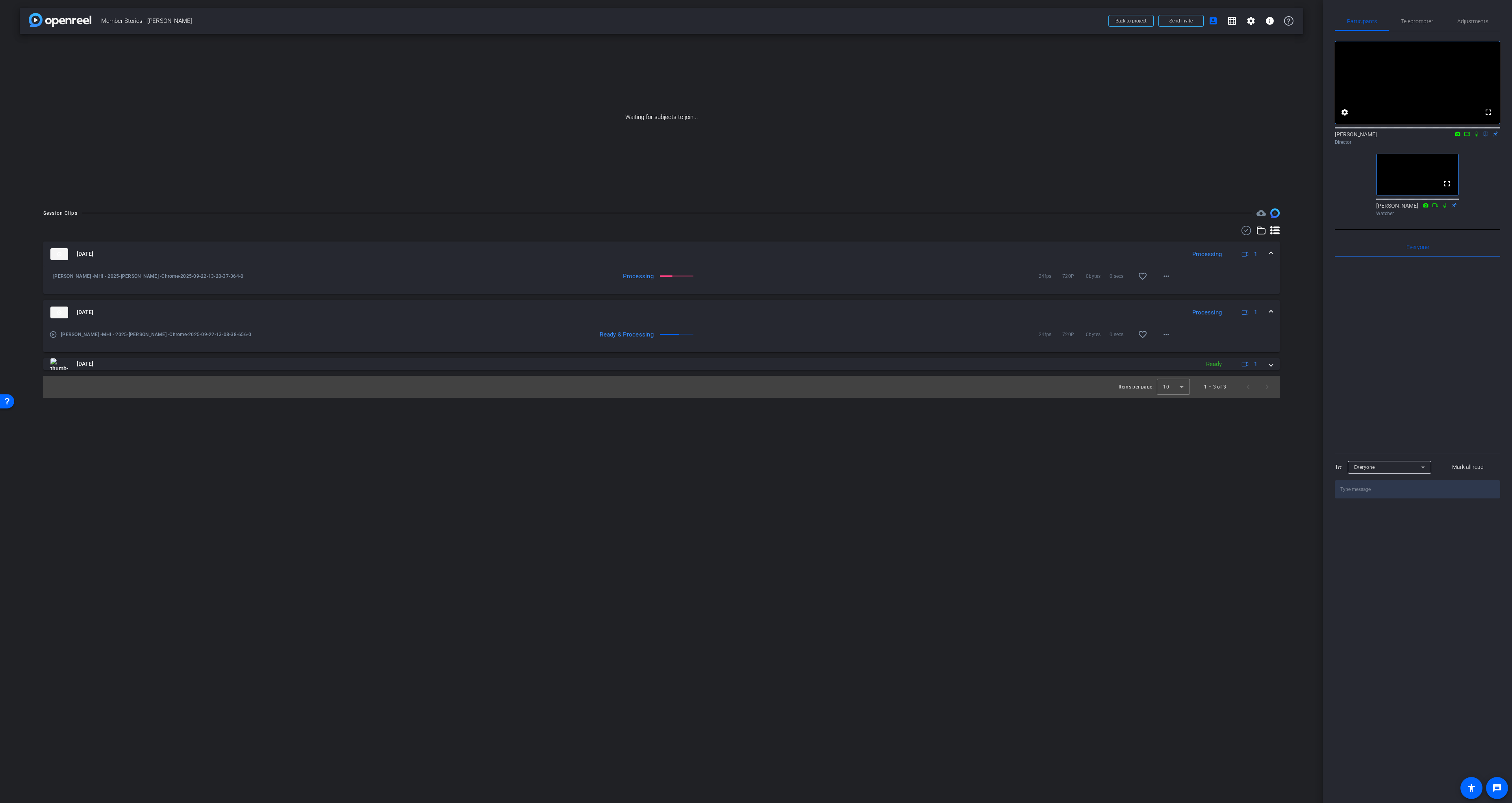
click at [777, 16] on span "Member Stories - [PERSON_NAME]" at bounding box center [603, 20] width 1003 height 16
